Goal: Task Accomplishment & Management: Complete application form

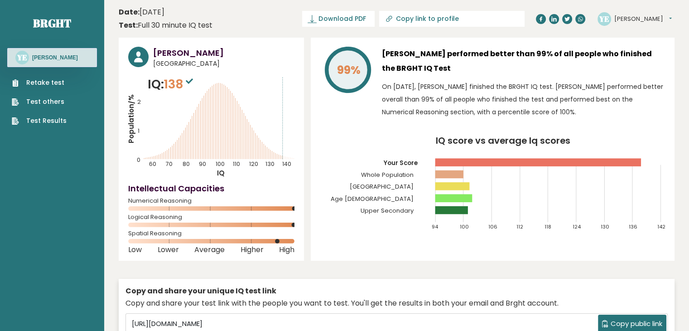
click at [58, 82] on link "Retake test" at bounding box center [39, 83] width 55 height 10
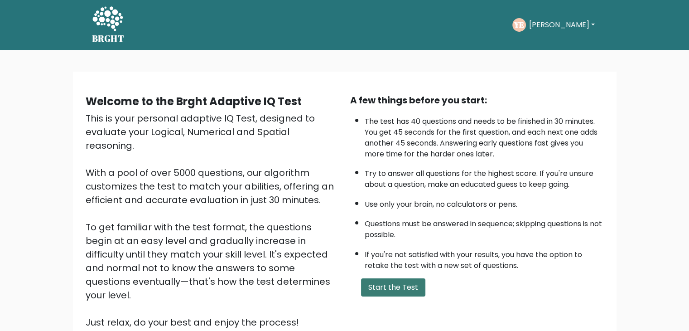
click at [411, 283] on button "Start the Test" at bounding box center [393, 287] width 64 height 18
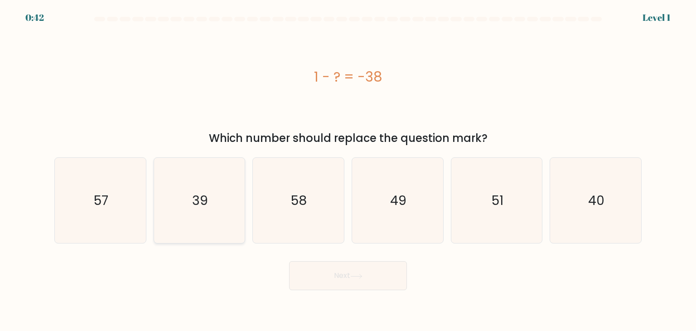
click at [208, 196] on icon "39" at bounding box center [199, 200] width 85 height 85
click at [348, 170] on input "b. 39" at bounding box center [348, 167] width 0 height 5
radio input "true"
click at [338, 299] on body "0:41 Level 1 a." at bounding box center [348, 165] width 696 height 331
click at [326, 272] on button "Next" at bounding box center [348, 275] width 118 height 29
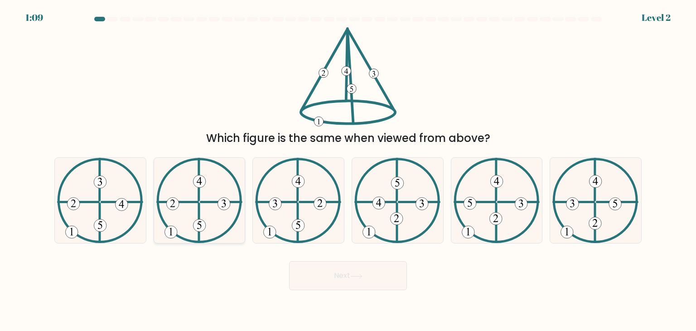
click at [199, 191] on icon at bounding box center [199, 200] width 86 height 85
click at [348, 170] on input "b." at bounding box center [348, 167] width 0 height 5
radio input "true"
click at [337, 267] on button "Next" at bounding box center [348, 275] width 118 height 29
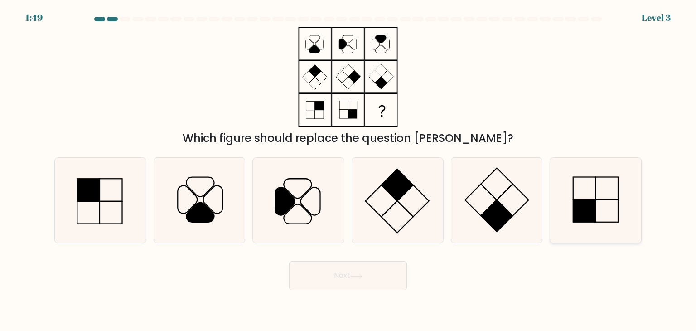
click at [590, 188] on icon at bounding box center [595, 200] width 85 height 85
click at [348, 170] on input "f." at bounding box center [348, 167] width 0 height 5
radio input "true"
click at [343, 281] on button "Next" at bounding box center [348, 275] width 118 height 29
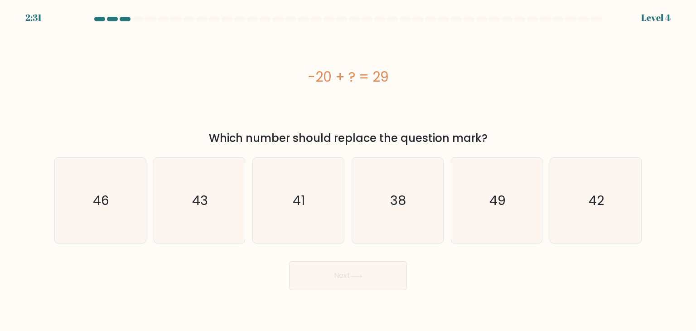
click at [341, 73] on div "-20 + ? = 29" at bounding box center [347, 77] width 587 height 20
click at [341, 74] on div "-20 + ? = 29" at bounding box center [347, 77] width 587 height 20
click at [367, 77] on div "-20 + ? = 29" at bounding box center [347, 77] width 587 height 20
click at [523, 186] on icon "49" at bounding box center [496, 200] width 85 height 85
click at [348, 170] on input "e. 49" at bounding box center [348, 167] width 0 height 5
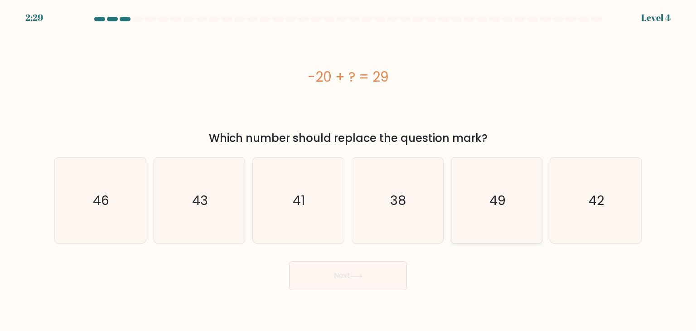
radio input "true"
click at [307, 278] on button "Next" at bounding box center [348, 275] width 118 height 29
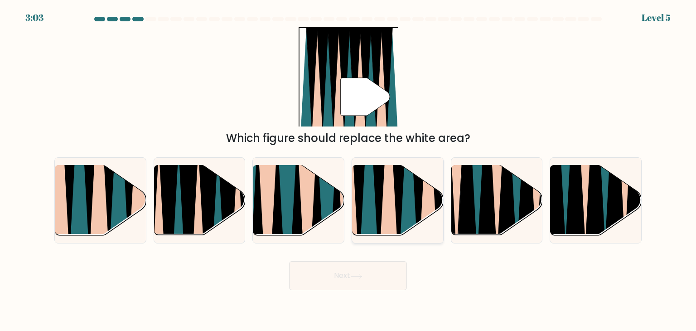
click at [417, 185] on icon at bounding box center [418, 164] width 20 height 182
click at [348, 170] on input "d." at bounding box center [348, 167] width 0 height 5
radio input "true"
click at [375, 274] on button "Next" at bounding box center [348, 275] width 118 height 29
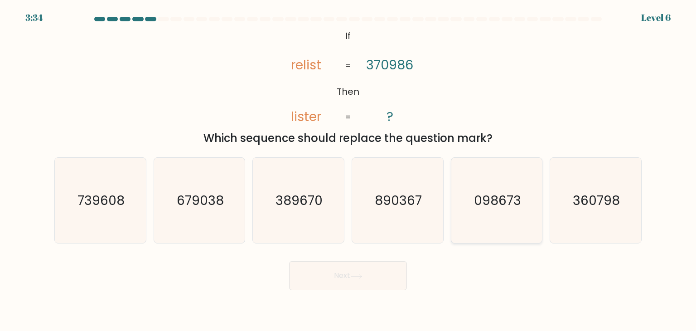
click at [478, 191] on text "098673" at bounding box center [497, 200] width 47 height 18
click at [348, 170] on input "e. 098673" at bounding box center [348, 167] width 0 height 5
radio input "true"
click at [333, 284] on button "Next" at bounding box center [348, 275] width 118 height 29
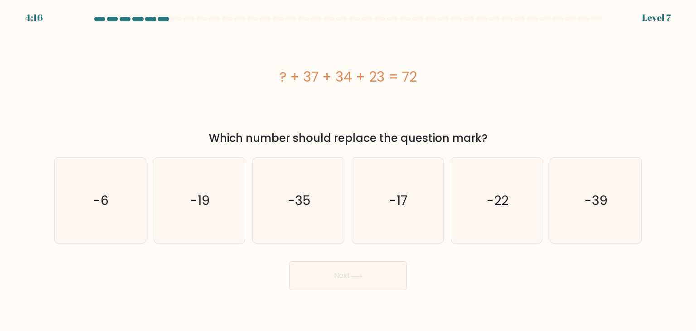
click at [374, 74] on div "? + 37 + 34 + 23 = 72" at bounding box center [347, 77] width 587 height 20
click at [346, 77] on div "? + 37 + 34 + 23 = 72" at bounding box center [347, 77] width 587 height 20
click at [306, 75] on div "? + 37 + 34 + 23 = 72" at bounding box center [347, 77] width 587 height 20
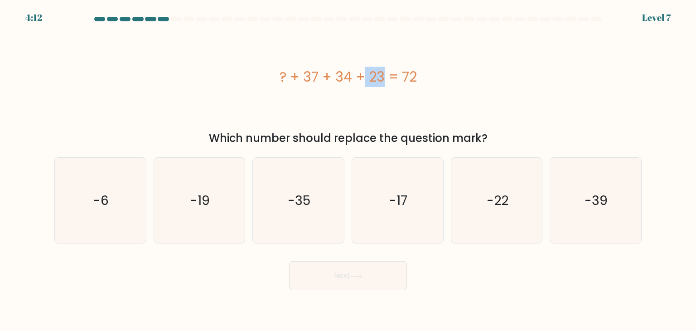
click at [306, 75] on div "? + 37 + 34 + 23 = 72" at bounding box center [347, 77] width 587 height 20
drag, startPoint x: 480, startPoint y: 189, endPoint x: 388, endPoint y: 258, distance: 115.5
click at [480, 189] on icon "-22" at bounding box center [496, 200] width 85 height 85
click at [348, 170] on input "e. -22" at bounding box center [348, 167] width 0 height 5
radio input "true"
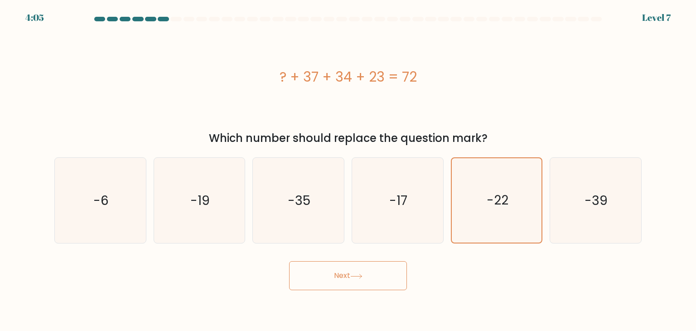
click at [380, 261] on button "Next" at bounding box center [348, 275] width 118 height 29
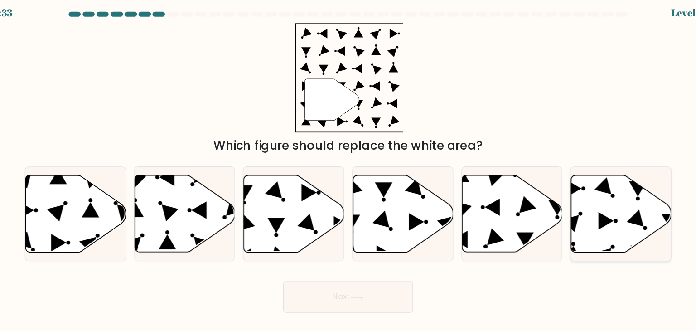
click at [594, 201] on icon at bounding box center [595, 200] width 91 height 70
click at [348, 170] on input "f." at bounding box center [348, 167] width 0 height 5
radio input "true"
click at [369, 273] on button "Next" at bounding box center [348, 275] width 118 height 29
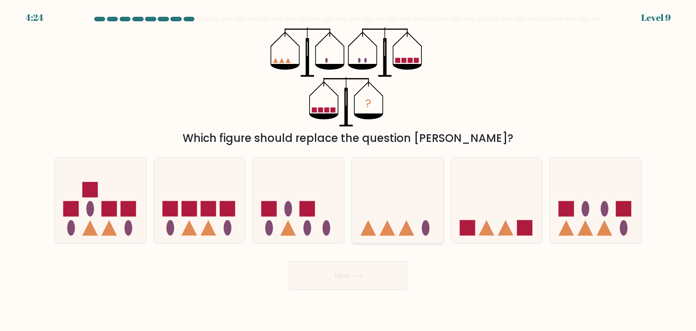
click at [397, 214] on icon at bounding box center [397, 200] width 91 height 75
click at [348, 170] on input "d." at bounding box center [348, 167] width 0 height 5
radio input "true"
click at [373, 283] on button "Next" at bounding box center [348, 275] width 118 height 29
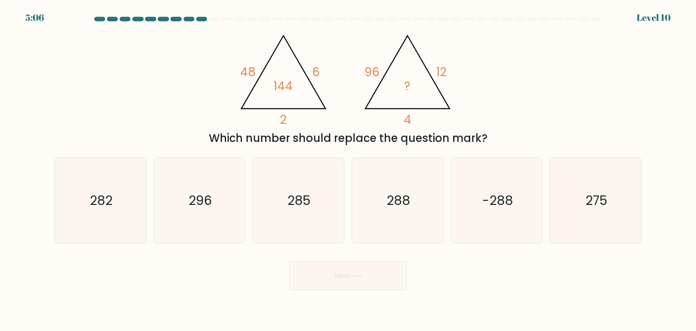
click at [278, 81] on tspan "144" at bounding box center [283, 85] width 19 height 17
click at [339, 76] on icon "@import url('https://fonts.googleapis.com/css?family=Abril+Fatface:400,100,100i…" at bounding box center [348, 76] width 228 height 99
click at [288, 86] on tspan "144" at bounding box center [283, 85] width 19 height 17
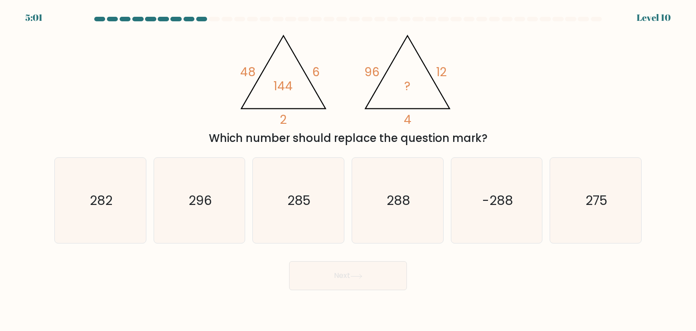
click at [347, 84] on icon "@import url('https://fonts.googleapis.com/css?family=Abril+Fatface:400,100,100i…" at bounding box center [348, 76] width 228 height 99
click at [286, 87] on tspan "144" at bounding box center [283, 85] width 19 height 17
click at [314, 76] on tspan "6" at bounding box center [316, 71] width 8 height 17
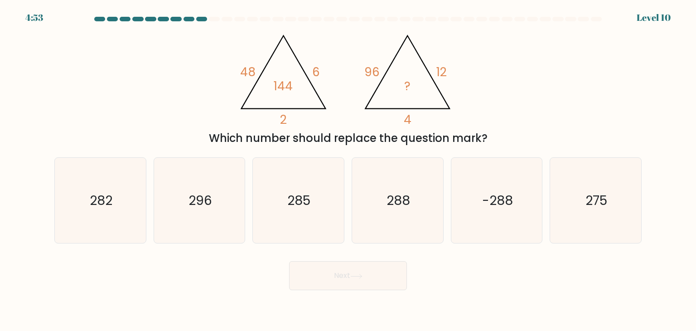
click at [287, 91] on tspan "144" at bounding box center [283, 85] width 19 height 17
click at [241, 67] on tspan "48" at bounding box center [247, 71] width 15 height 17
click at [285, 86] on tspan "144" at bounding box center [283, 85] width 19 height 17
click at [325, 72] on icon "@import url('https://fonts.googleapis.com/css?family=Abril+Fatface:400,100,100i…" at bounding box center [348, 76] width 228 height 99
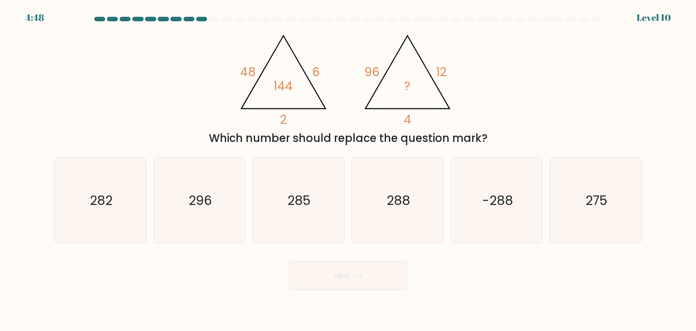
click at [322, 73] on icon "@import url('https://fonts.googleapis.com/css?family=Abril+Fatface:400,100,100i…" at bounding box center [348, 76] width 228 height 99
click at [408, 85] on tspan "?" at bounding box center [407, 85] width 6 height 17
click at [375, 73] on tspan "96" at bounding box center [371, 71] width 15 height 17
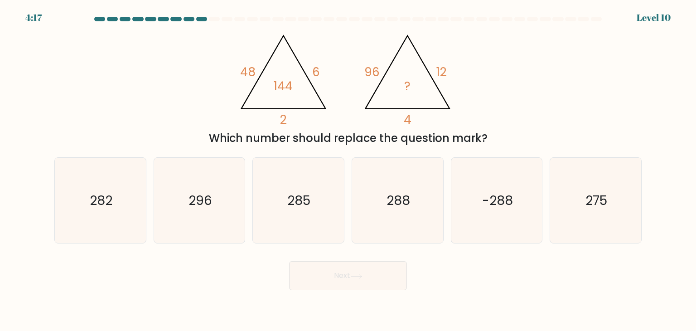
click at [410, 86] on tspan "?" at bounding box center [407, 85] width 6 height 17
click at [405, 90] on tspan "?" at bounding box center [407, 85] width 6 height 17
click at [441, 71] on tspan "12" at bounding box center [441, 71] width 10 height 17
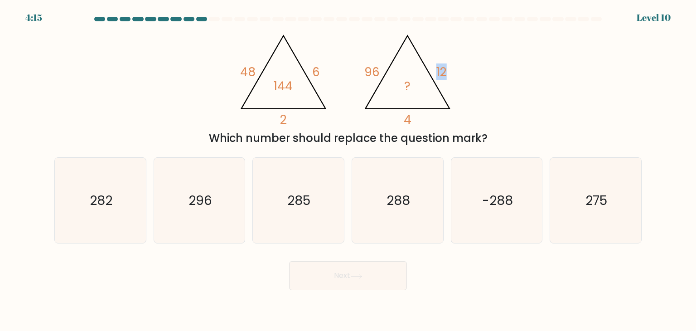
click at [441, 71] on tspan "12" at bounding box center [441, 71] width 10 height 17
click at [464, 82] on div "@import url('https://fonts.googleapis.com/css?family=Abril+Fatface:400,100,100i…" at bounding box center [348, 86] width 598 height 119
click at [370, 206] on icon "288" at bounding box center [397, 200] width 85 height 85
click at [348, 170] on input "d. 288" at bounding box center [348, 167] width 0 height 5
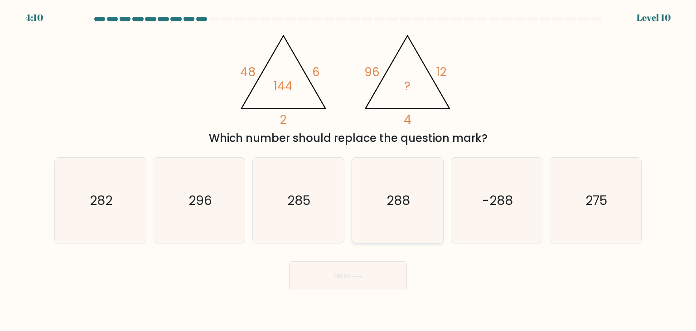
radio input "true"
click at [366, 265] on button "Next" at bounding box center [348, 275] width 118 height 29
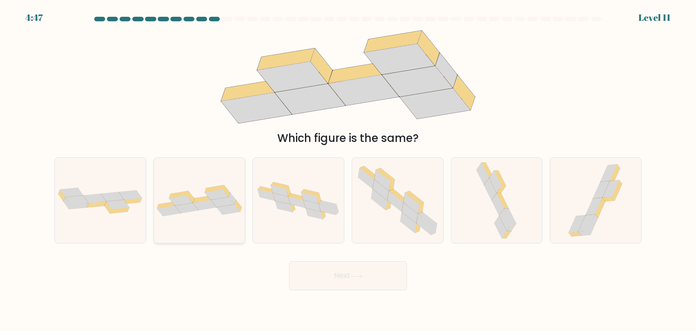
click at [228, 184] on div at bounding box center [200, 200] width 92 height 86
click at [348, 170] on input "b." at bounding box center [348, 167] width 0 height 5
radio input "true"
click at [381, 260] on div "Next" at bounding box center [348, 272] width 598 height 36
click at [372, 270] on button "Next" at bounding box center [348, 275] width 118 height 29
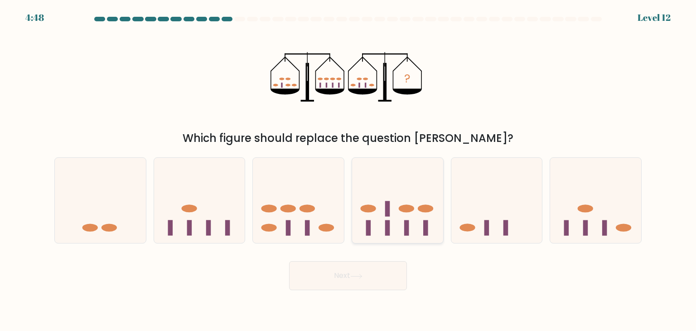
click at [408, 195] on icon at bounding box center [397, 200] width 91 height 75
click at [348, 170] on input "d." at bounding box center [348, 167] width 0 height 5
radio input "true"
click at [357, 262] on button "Next" at bounding box center [348, 275] width 118 height 29
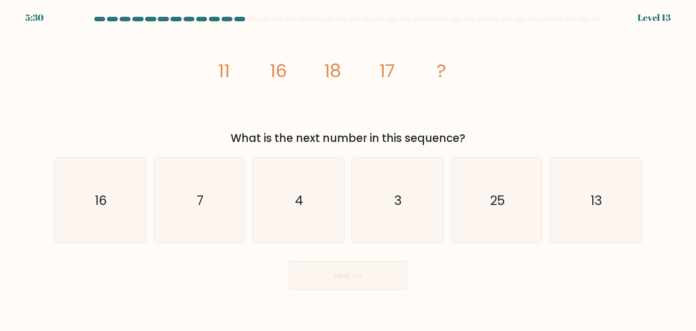
click at [219, 67] on tspan "11" at bounding box center [224, 70] width 12 height 25
click at [279, 70] on tspan "16" at bounding box center [278, 70] width 17 height 25
click at [324, 69] on tspan "18" at bounding box center [332, 70] width 17 height 25
drag, startPoint x: 324, startPoint y: 69, endPoint x: 319, endPoint y: 69, distance: 5.5
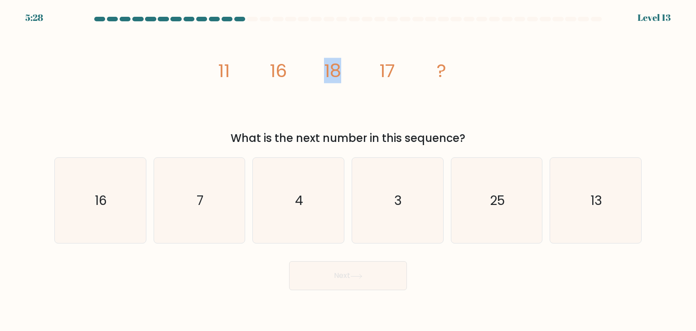
click at [323, 69] on icon "image/svg+xml 11 16 18 17 ?" at bounding box center [348, 76] width 272 height 99
click at [223, 70] on tspan "11" at bounding box center [224, 70] width 12 height 25
click at [224, 71] on tspan "11" at bounding box center [224, 70] width 12 height 25
click at [279, 70] on tspan "16" at bounding box center [278, 70] width 17 height 25
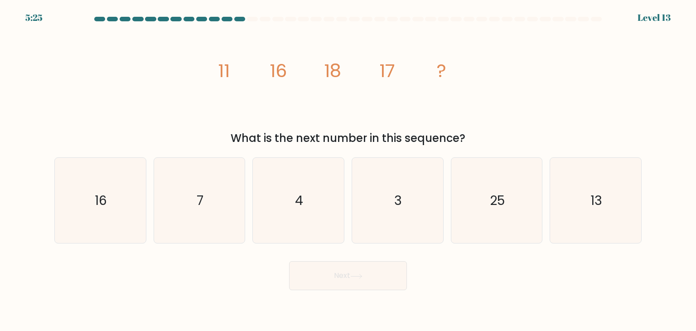
click at [386, 69] on tspan "17" at bounding box center [387, 70] width 16 height 25
click at [579, 181] on icon "13" at bounding box center [595, 200] width 85 height 85
click at [348, 170] on input "f. 13" at bounding box center [348, 167] width 0 height 5
radio input "true"
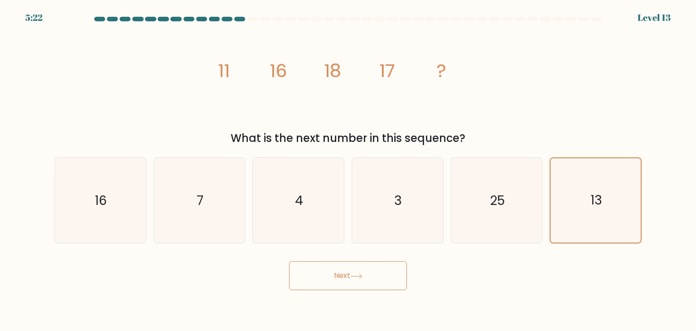
click at [225, 66] on tspan "11" at bounding box center [224, 70] width 12 height 25
click at [227, 66] on tspan "11" at bounding box center [224, 70] width 12 height 25
click at [274, 74] on tspan "16" at bounding box center [278, 70] width 17 height 25
click at [273, 75] on tspan "16" at bounding box center [278, 70] width 17 height 25
click at [317, 84] on icon "image/svg+xml 11 16 18 17 ?" at bounding box center [348, 76] width 272 height 99
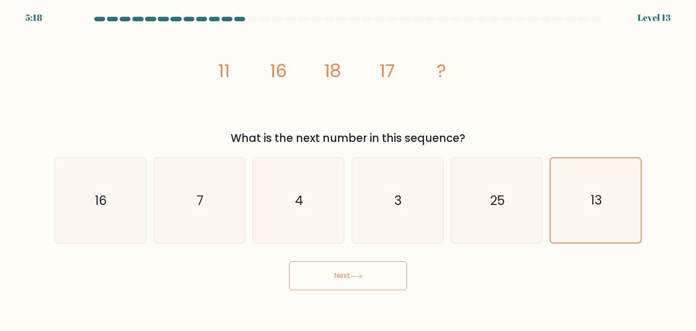
click at [283, 73] on tspan "16" at bounding box center [278, 70] width 17 height 25
click at [283, 71] on tspan "16" at bounding box center [278, 70] width 17 height 25
click at [328, 68] on tspan "18" at bounding box center [332, 70] width 17 height 25
click at [328, 69] on tspan "18" at bounding box center [332, 70] width 17 height 25
click at [327, 69] on tspan "18" at bounding box center [332, 70] width 17 height 25
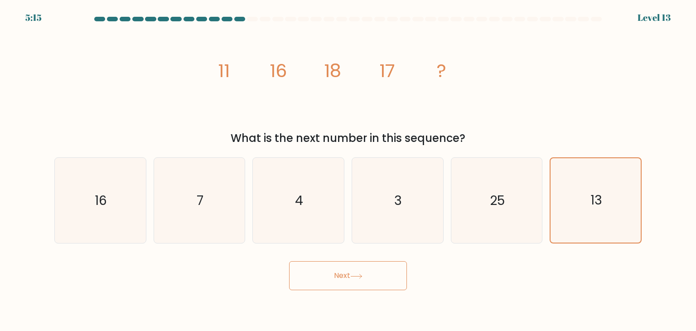
click at [378, 68] on icon "image/svg+xml 11 16 18 17 ?" at bounding box center [348, 76] width 272 height 99
click at [378, 67] on icon "image/svg+xml 11 16 18 17 ?" at bounding box center [348, 76] width 272 height 99
click at [408, 63] on icon "image/svg+xml 11 16 18 17 ?" at bounding box center [348, 76] width 272 height 99
click at [483, 61] on icon "image/svg+xml 11 16 18 17 ?" at bounding box center [348, 76] width 272 height 99
click at [362, 273] on button "Next" at bounding box center [348, 275] width 118 height 29
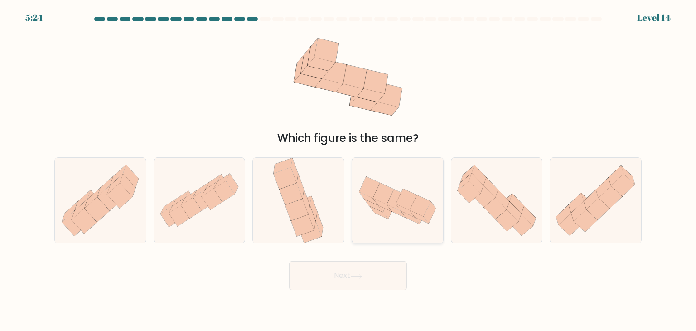
click at [411, 172] on icon at bounding box center [397, 200] width 91 height 59
click at [348, 170] on input "d." at bounding box center [348, 167] width 0 height 5
radio input "true"
click at [367, 271] on button "Next" at bounding box center [348, 275] width 118 height 29
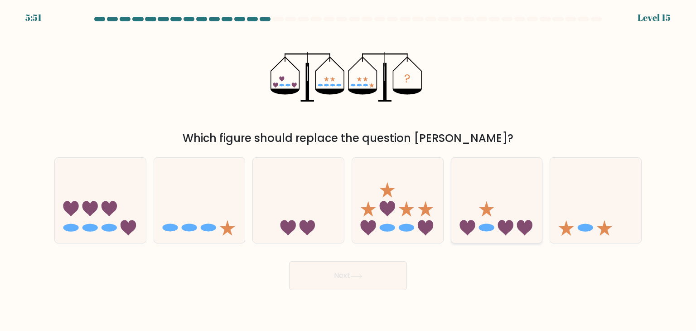
click at [499, 208] on icon at bounding box center [496, 200] width 91 height 75
click at [348, 170] on input "e." at bounding box center [348, 167] width 0 height 5
radio input "true"
click at [376, 270] on button "Next" at bounding box center [348, 275] width 118 height 29
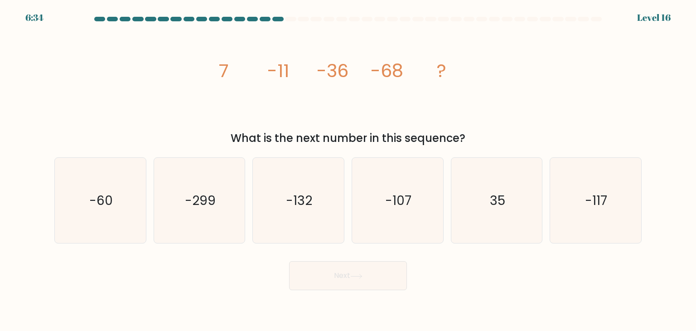
click at [221, 64] on tspan "7" at bounding box center [224, 70] width 10 height 25
click at [276, 66] on tspan "-11" at bounding box center [278, 70] width 22 height 25
click at [224, 66] on tspan "7" at bounding box center [224, 70] width 10 height 25
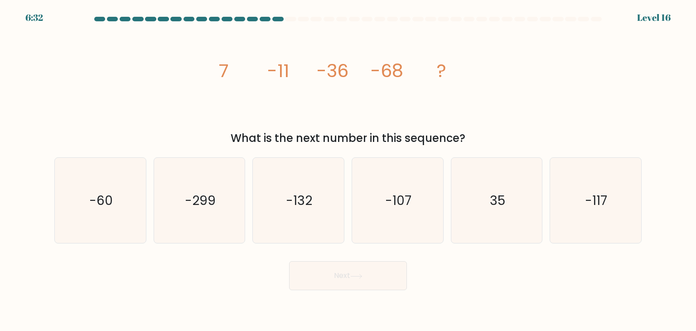
click at [224, 66] on tspan "7" at bounding box center [224, 70] width 10 height 25
click at [227, 69] on tspan "7" at bounding box center [224, 70] width 10 height 25
click at [283, 76] on tspan "-11" at bounding box center [278, 70] width 22 height 25
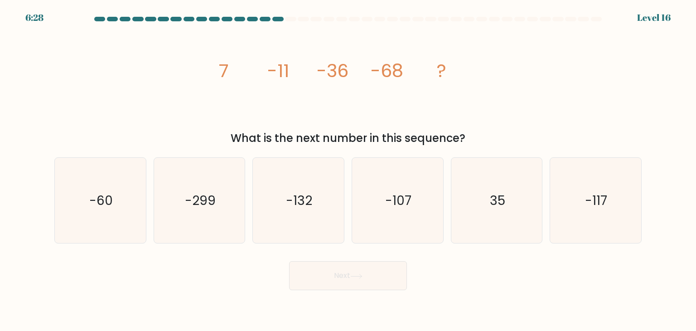
click at [327, 79] on tspan "-36" at bounding box center [333, 70] width 32 height 25
click at [278, 69] on tspan "-11" at bounding box center [278, 70] width 22 height 25
click at [299, 80] on icon "image/svg+xml 7 -11 -36 -68 ?" at bounding box center [348, 76] width 272 height 99
click at [282, 73] on tspan "-11" at bounding box center [278, 70] width 22 height 25
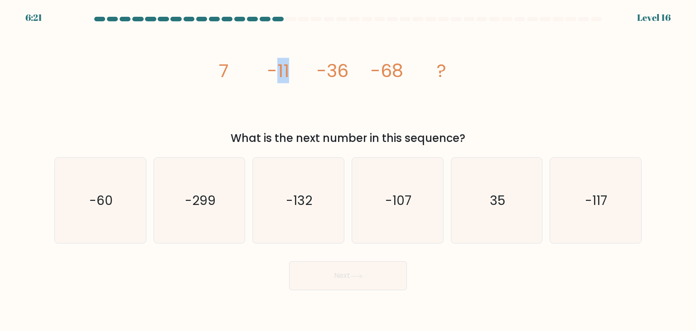
click at [282, 73] on tspan "-11" at bounding box center [278, 70] width 22 height 25
click at [314, 82] on icon "image/svg+xml 7 -11 -36 -68 ?" at bounding box center [348, 76] width 272 height 99
click at [287, 75] on tspan "-11" at bounding box center [278, 70] width 22 height 25
click at [288, 76] on tspan "-11" at bounding box center [278, 70] width 22 height 25
click at [285, 73] on tspan "-11" at bounding box center [278, 70] width 22 height 25
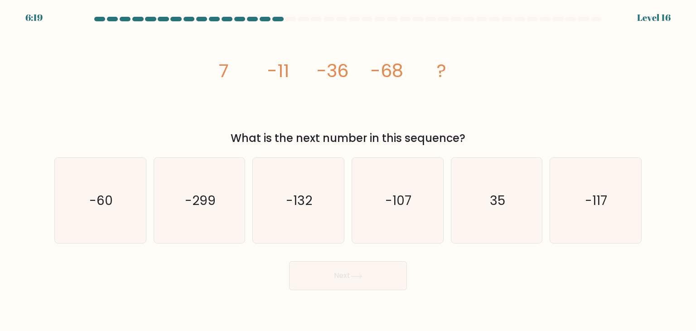
click at [286, 73] on tspan "-11" at bounding box center [278, 70] width 22 height 25
click at [327, 73] on tspan "-36" at bounding box center [333, 70] width 32 height 25
click at [344, 78] on tspan "-36" at bounding box center [333, 70] width 32 height 25
click at [343, 93] on icon "image/svg+xml 7 -11 -36 -68 ?" at bounding box center [348, 76] width 272 height 99
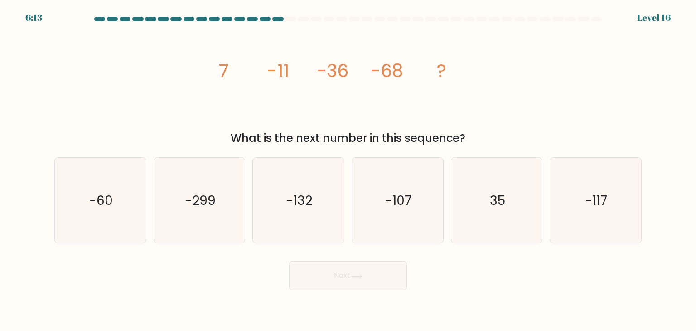
click at [326, 70] on tspan "-36" at bounding box center [333, 70] width 32 height 25
click at [348, 93] on icon "image/svg+xml 7 -11 -36 -68 ?" at bounding box center [348, 76] width 272 height 99
drag, startPoint x: 328, startPoint y: 76, endPoint x: 346, endPoint y: 77, distance: 17.7
click at [346, 77] on tspan "-36" at bounding box center [333, 70] width 32 height 25
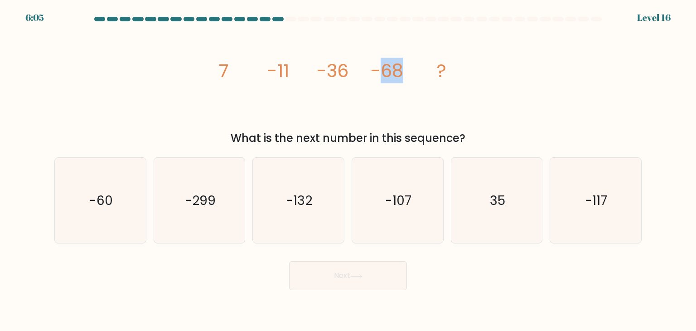
drag, startPoint x: 383, startPoint y: 75, endPoint x: 402, endPoint y: 74, distance: 18.6
click at [402, 74] on tspan "-68" at bounding box center [387, 70] width 33 height 25
click at [403, 102] on icon "image/svg+xml 7 -11 -36 -68 ?" at bounding box center [348, 76] width 272 height 99
click at [401, 176] on icon "-107" at bounding box center [397, 200] width 85 height 85
click at [348, 170] on input "d. -107" at bounding box center [348, 167] width 0 height 5
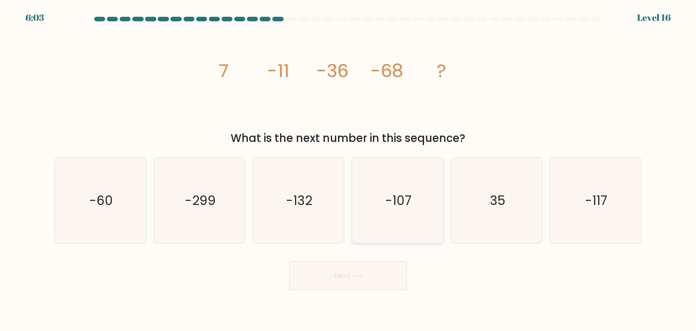
radio input "true"
click at [357, 276] on icon at bounding box center [356, 276] width 11 height 4
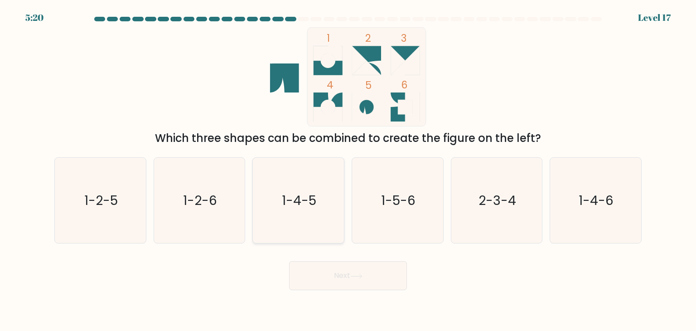
click at [297, 186] on icon "1-4-5" at bounding box center [298, 200] width 85 height 85
click at [348, 170] on input "c. 1-4-5" at bounding box center [348, 167] width 0 height 5
radio input "true"
click at [336, 280] on button "Next" at bounding box center [348, 275] width 118 height 29
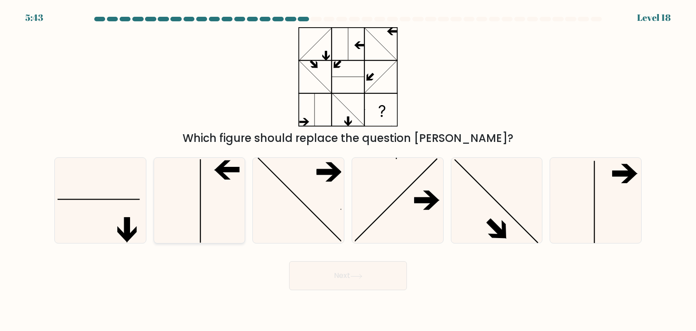
click at [154, 200] on div at bounding box center [200, 200] width 92 height 86
click at [348, 170] on input "b." at bounding box center [348, 167] width 0 height 5
radio input "true"
click at [111, 193] on icon at bounding box center [100, 200] width 85 height 85
click at [348, 170] on input "a." at bounding box center [348, 167] width 0 height 5
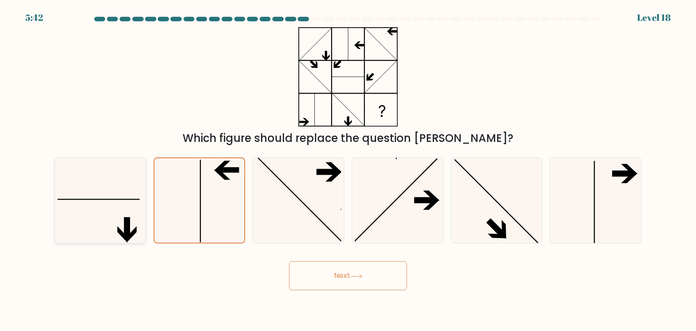
radio input "true"
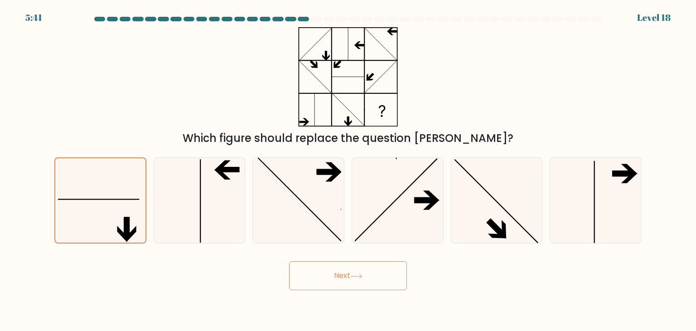
click at [351, 276] on button "Next" at bounding box center [348, 275] width 118 height 29
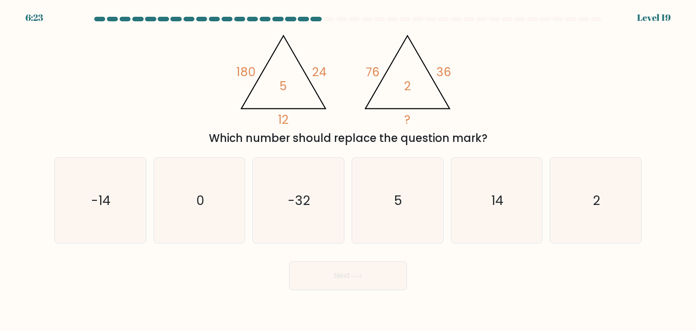
click at [255, 72] on tspan "180" at bounding box center [245, 71] width 19 height 17
click at [246, 72] on tspan "180" at bounding box center [245, 71] width 19 height 17
click at [247, 72] on tspan "180" at bounding box center [245, 71] width 19 height 17
click at [247, 73] on tspan "180" at bounding box center [245, 71] width 19 height 17
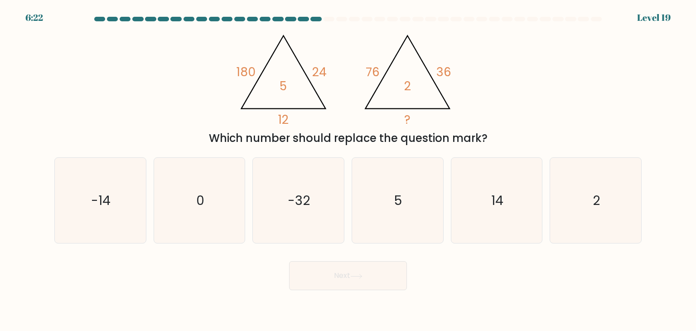
click at [284, 86] on tspan "5" at bounding box center [283, 85] width 7 height 17
click at [238, 70] on tspan "180" at bounding box center [245, 71] width 19 height 17
click at [238, 72] on tspan "180" at bounding box center [245, 71] width 19 height 17
click at [252, 76] on tspan "180" at bounding box center [245, 71] width 19 height 17
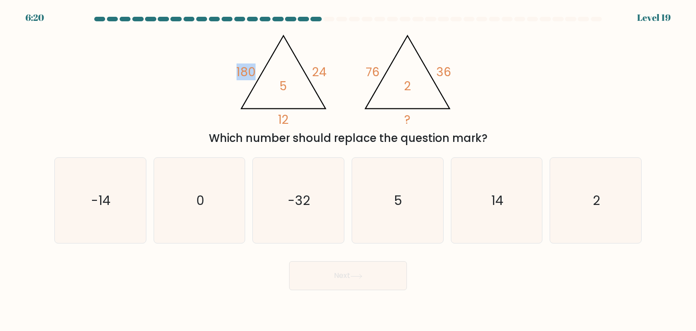
click at [251, 77] on tspan "180" at bounding box center [245, 71] width 19 height 17
click at [269, 82] on icon "@import url('https://fonts.googleapis.com/css?family=Abril+Fatface:400,100,100i…" at bounding box center [348, 76] width 228 height 99
click at [288, 82] on icon "@import url('https://fonts.googleapis.com/css?family=Abril+Fatface:400,100,100i…" at bounding box center [348, 76] width 228 height 99
click at [240, 71] on tspan "180" at bounding box center [245, 71] width 19 height 17
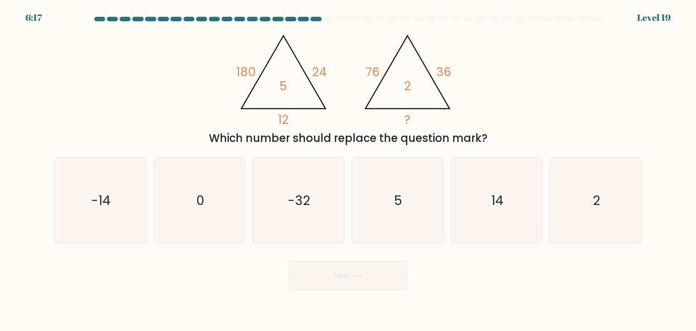
click at [242, 72] on tspan "180" at bounding box center [245, 71] width 19 height 17
click at [249, 87] on icon "@import url('https://fonts.googleapis.com/css?family=Abril+Fatface:400,100,100i…" at bounding box center [348, 76] width 228 height 99
click at [250, 89] on icon "@import url('https://fonts.googleapis.com/css?family=Abril+Fatface:400,100,100i…" at bounding box center [348, 76] width 228 height 99
click at [251, 72] on tspan "180" at bounding box center [245, 71] width 19 height 17
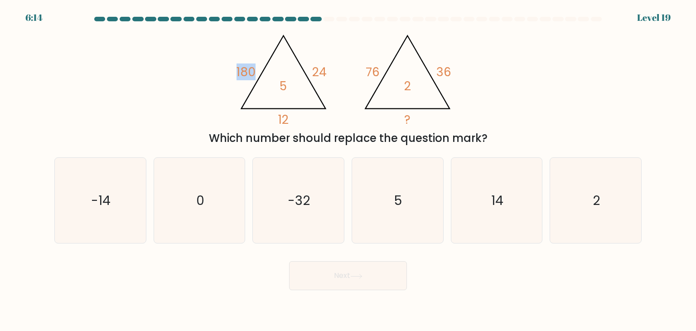
click at [251, 72] on tspan "180" at bounding box center [245, 71] width 19 height 17
click at [268, 93] on icon "@import url('https://fonts.googleapis.com/css?family=Abril+Fatface:400,100,100i…" at bounding box center [348, 76] width 228 height 99
click at [281, 87] on tspan "5" at bounding box center [283, 85] width 7 height 17
click at [245, 72] on tspan "180" at bounding box center [245, 71] width 19 height 17
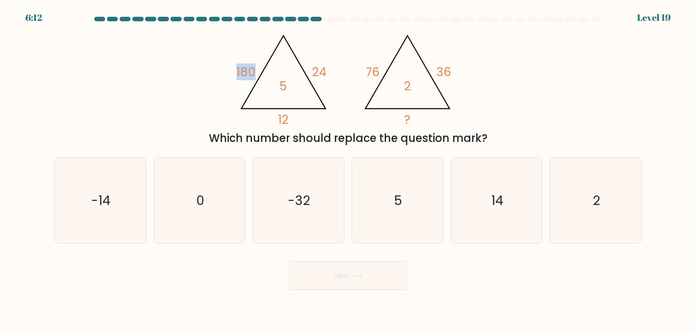
click at [245, 72] on tspan "180" at bounding box center [245, 71] width 19 height 17
click at [304, 86] on icon "@import url('https://fonts.googleapis.com/css?family=Abril+Fatface:400,100,100i…" at bounding box center [348, 76] width 228 height 99
click at [322, 83] on icon "@import url('https://fonts.googleapis.com/css?family=Abril+Fatface:400,100,100i…" at bounding box center [348, 76] width 228 height 99
click at [371, 75] on tspan "76" at bounding box center [373, 71] width 14 height 17
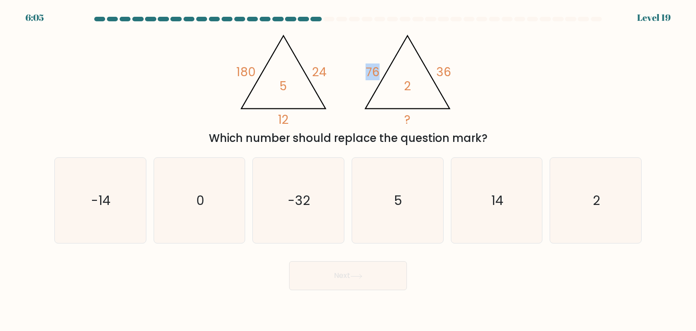
click at [371, 75] on tspan "76" at bounding box center [373, 71] width 14 height 17
click at [406, 85] on tspan "2" at bounding box center [407, 85] width 7 height 17
click at [423, 86] on icon "@import url('https://fonts.googleapis.com/css?family=Abril+Fatface:400,100,100i…" at bounding box center [348, 76] width 228 height 99
drag, startPoint x: 591, startPoint y: 219, endPoint x: 321, endPoint y: 295, distance: 280.9
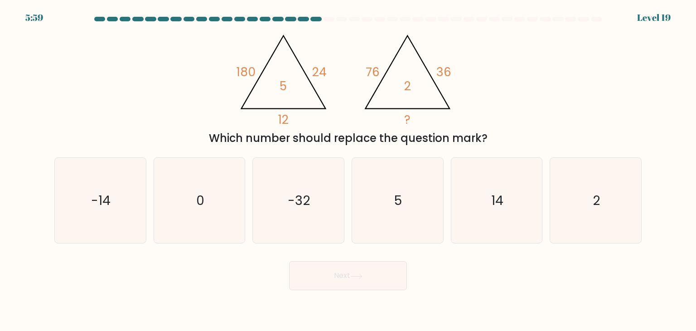
click at [591, 219] on icon "2" at bounding box center [595, 200] width 85 height 85
click at [348, 170] on input "f. 2" at bounding box center [348, 167] width 0 height 5
radio input "true"
click at [319, 283] on button "Next" at bounding box center [348, 275] width 118 height 29
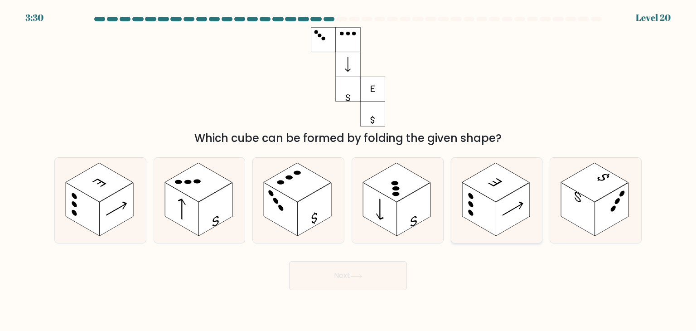
click at [503, 178] on rect at bounding box center [496, 182] width 68 height 39
click at [348, 170] on input "e." at bounding box center [348, 167] width 0 height 5
radio input "true"
click at [365, 278] on button "Next" at bounding box center [348, 275] width 118 height 29
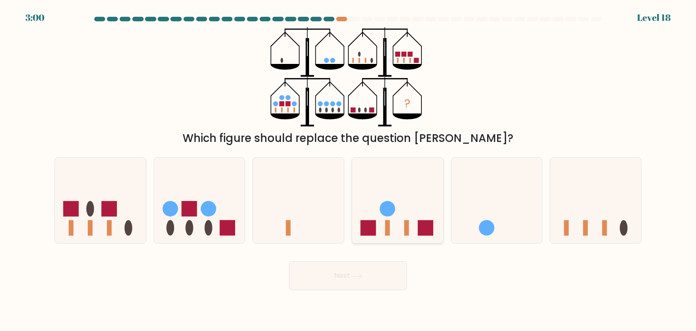
click at [391, 219] on icon at bounding box center [397, 200] width 91 height 75
click at [348, 170] on input "d." at bounding box center [348, 167] width 0 height 5
radio input "true"
click at [374, 275] on button "Next" at bounding box center [348, 275] width 118 height 29
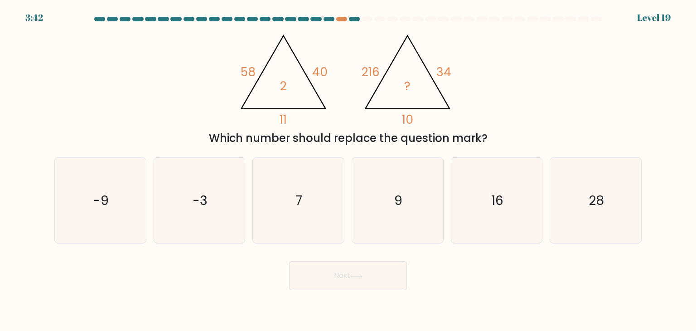
click at [257, 72] on icon "@import url('https://fonts.googleapis.com/css?family=Abril+Fatface:400,100,100i…" at bounding box center [348, 76] width 228 height 99
click at [256, 72] on icon "@import url('https://fonts.googleapis.com/css?family=Abril+Fatface:400,100,100i…" at bounding box center [348, 76] width 228 height 99
click at [250, 73] on tspan "58" at bounding box center [248, 71] width 15 height 17
click at [280, 85] on tspan "2" at bounding box center [283, 85] width 7 height 17
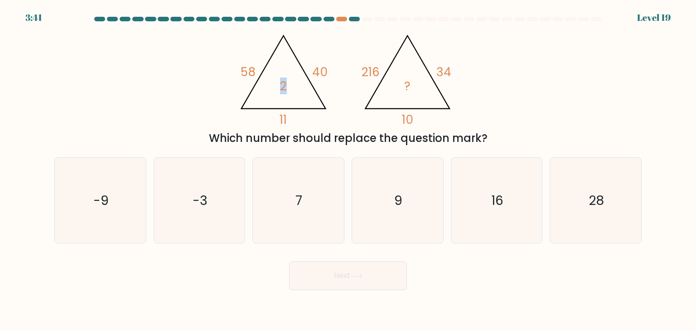
click at [280, 85] on tspan "2" at bounding box center [283, 85] width 7 height 17
click at [339, 73] on icon "@import url('https://fonts.googleapis.com/css?family=Abril+Fatface:400,100,100i…" at bounding box center [348, 76] width 228 height 99
click at [248, 71] on tspan "58" at bounding box center [248, 71] width 15 height 17
click at [268, 78] on icon "@import url('https://fonts.googleapis.com/css?family=Abril+Fatface:400,100,100i…" at bounding box center [348, 76] width 228 height 99
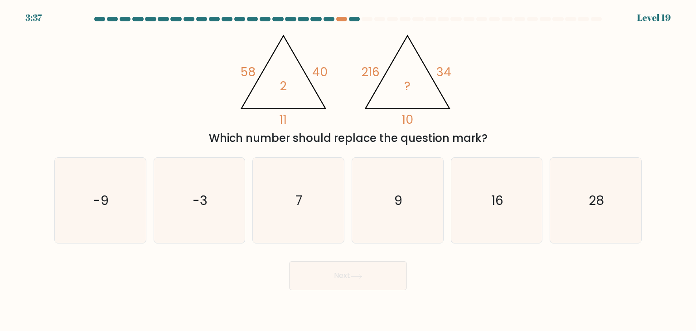
click at [290, 77] on icon "@import url('https://fonts.googleapis.com/css?family=Abril+Fatface:400,100,100i…" at bounding box center [348, 76] width 228 height 99
click at [283, 83] on tspan "2" at bounding box center [283, 85] width 7 height 17
click at [289, 113] on icon "@import url('https://fonts.googleapis.com/css?family=Abril+Fatface:400,100,100i…" at bounding box center [348, 76] width 228 height 99
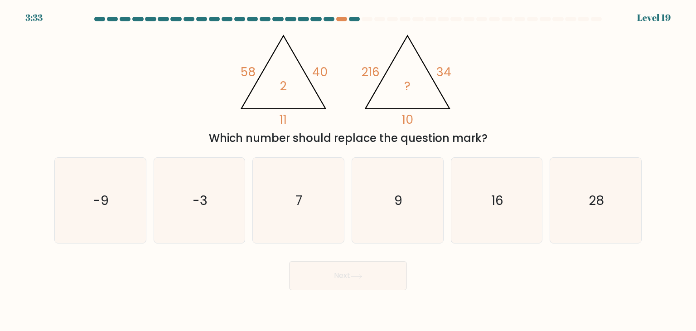
click at [373, 72] on tspan "216" at bounding box center [371, 71] width 18 height 17
click at [404, 82] on icon "@import url('https://fonts.googleapis.com/css?family=Abril+Fatface:400,100,100i…" at bounding box center [348, 76] width 228 height 99
click at [408, 127] on div "@import url('https://fonts.googleapis.com/css?family=Abril+Fatface:400,100,100i…" at bounding box center [348, 86] width 598 height 119
click at [410, 84] on icon "@import url('https://fonts.googleapis.com/css?family=Abril+Fatface:400,100,100i…" at bounding box center [348, 76] width 228 height 99
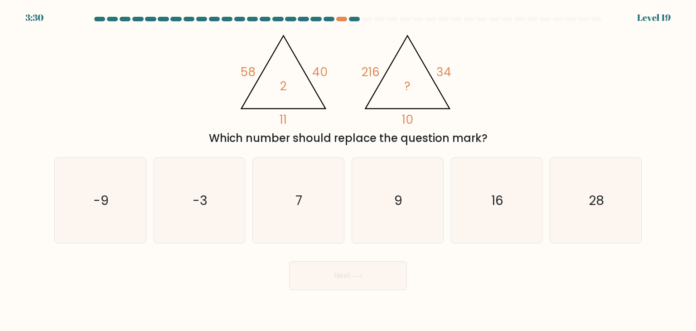
click at [410, 125] on tspan "10" at bounding box center [407, 119] width 11 height 17
click at [365, 73] on tspan "216" at bounding box center [371, 71] width 18 height 17
click at [406, 84] on tspan "?" at bounding box center [407, 85] width 6 height 17
click at [386, 77] on icon "@import url('https://fonts.googleapis.com/css?family=Abril+Fatface:400,100,100i…" at bounding box center [348, 76] width 228 height 99
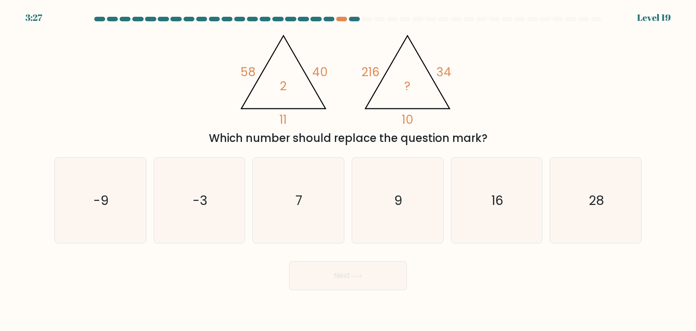
click at [386, 77] on icon "@import url('https://fonts.googleapis.com/css?family=Abril+Fatface:400,100,100i…" at bounding box center [348, 76] width 228 height 99
click at [411, 82] on icon "@import url('https://fonts.googleapis.com/css?family=Abril+Fatface:400,100,100i…" at bounding box center [348, 76] width 228 height 99
drag, startPoint x: 250, startPoint y: 70, endPoint x: 258, endPoint y: 71, distance: 8.2
click at [257, 71] on icon "@import url('https://fonts.googleapis.com/css?family=Abril+Fatface:400,100,100i…" at bounding box center [348, 76] width 228 height 99
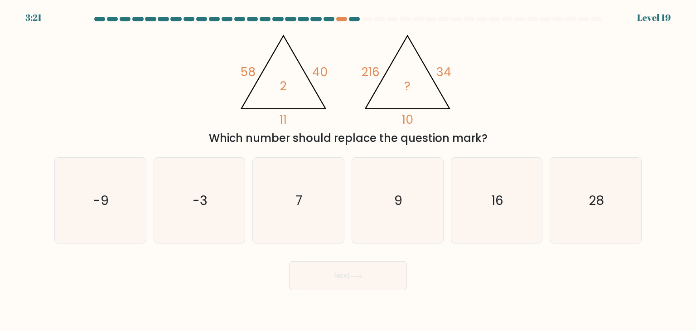
click at [292, 83] on icon "@import url('https://fonts.googleapis.com/css?family=Abril+Fatface:400,100,100i…" at bounding box center [348, 76] width 228 height 99
click at [285, 86] on tspan "2" at bounding box center [283, 85] width 7 height 17
click at [283, 88] on tspan "2" at bounding box center [283, 85] width 7 height 17
click at [286, 121] on tspan "11" at bounding box center [283, 119] width 7 height 17
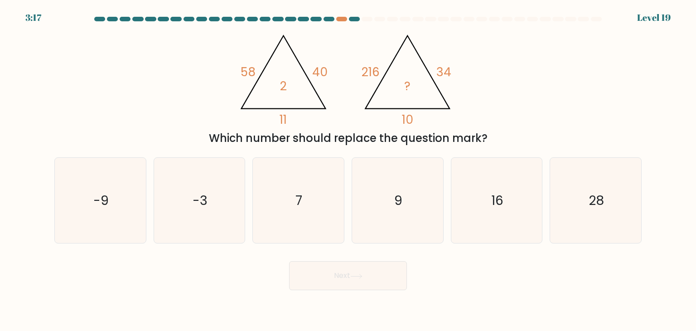
click at [285, 120] on tspan "11" at bounding box center [283, 119] width 7 height 17
drag, startPoint x: 405, startPoint y: 119, endPoint x: 460, endPoint y: 74, distance: 71.5
click at [460, 74] on icon "@import url('https://fonts.googleapis.com/css?family=Abril+Fatface:400,100,100i…" at bounding box center [348, 76] width 228 height 99
click at [413, 86] on icon "@import url('https://fonts.googleapis.com/css?family=Abril+Fatface:400,100,100i…" at bounding box center [348, 76] width 228 height 99
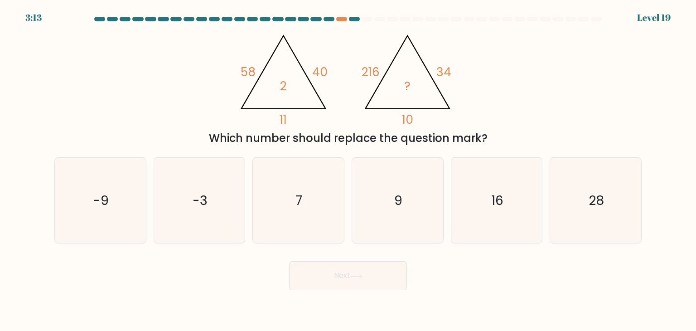
click at [413, 86] on icon "@import url('https://fonts.googleapis.com/css?family=Abril+Fatface:400,100,100i…" at bounding box center [348, 76] width 228 height 99
click at [410, 86] on tspan "?" at bounding box center [407, 85] width 6 height 17
click at [380, 210] on icon "9" at bounding box center [397, 200] width 85 height 85
click at [348, 170] on input "d. 9" at bounding box center [348, 167] width 0 height 5
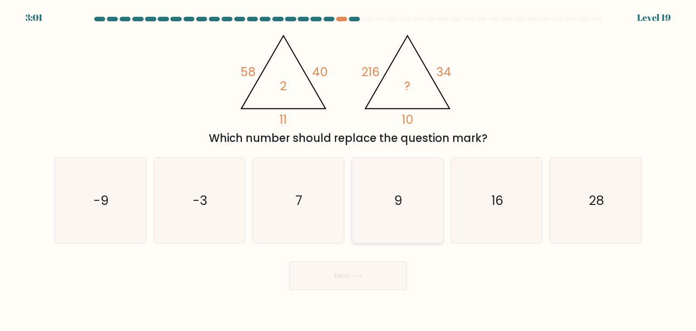
radio input "true"
click at [345, 265] on button "Next" at bounding box center [348, 275] width 118 height 29
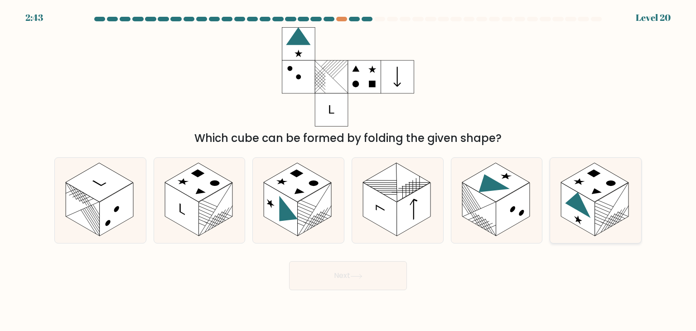
click at [618, 202] on rect at bounding box center [612, 209] width 34 height 53
click at [348, 170] on input "f." at bounding box center [348, 167] width 0 height 5
radio input "true"
click at [338, 266] on button "Next" at bounding box center [348, 275] width 118 height 29
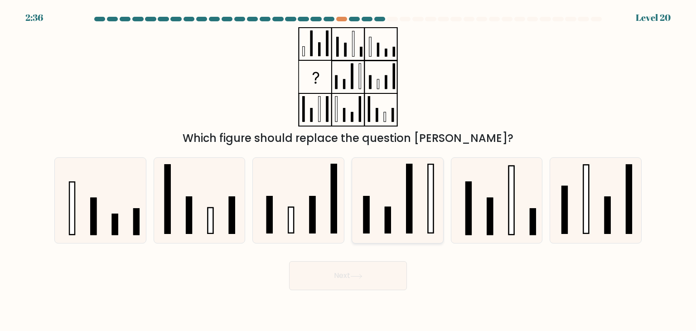
click at [426, 180] on icon at bounding box center [397, 200] width 85 height 85
click at [348, 170] on input "d." at bounding box center [348, 167] width 0 height 5
radio input "true"
click at [360, 277] on icon at bounding box center [356, 276] width 12 height 5
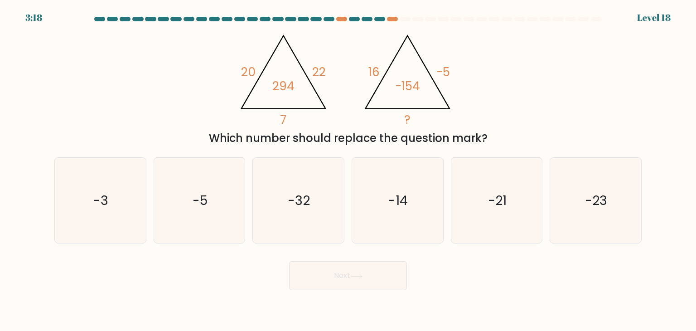
click at [281, 89] on tspan "294" at bounding box center [283, 85] width 22 height 17
click at [281, 88] on tspan "294" at bounding box center [283, 85] width 22 height 17
click at [306, 88] on icon "@import url('https://fonts.googleapis.com/css?family=Abril+Fatface:400,100,100i…" at bounding box center [348, 76] width 228 height 99
drag, startPoint x: 273, startPoint y: 87, endPoint x: 292, endPoint y: 87, distance: 18.6
click at [292, 87] on tspan "294" at bounding box center [283, 85] width 22 height 17
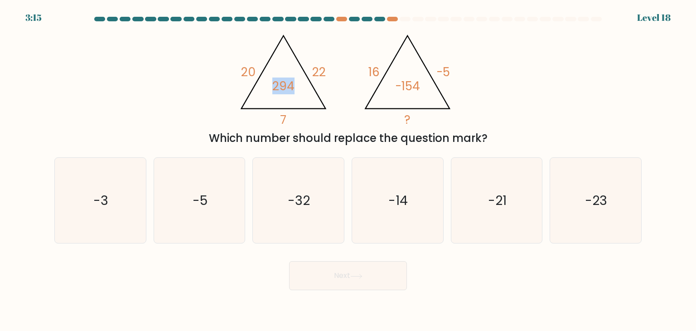
click at [304, 96] on icon "@import url('https://fonts.googleapis.com/css?family=Abril+Fatface:400,100,100i…" at bounding box center [348, 76] width 228 height 99
drag, startPoint x: 270, startPoint y: 87, endPoint x: 275, endPoint y: 87, distance: 5.4
click at [275, 87] on icon "@import url('https://fonts.googleapis.com/css?family=Abril+Fatface:400,100,100i…" at bounding box center [348, 76] width 228 height 99
click at [275, 87] on tspan "294" at bounding box center [283, 85] width 22 height 17
click at [287, 91] on tspan "294" at bounding box center [283, 85] width 22 height 17
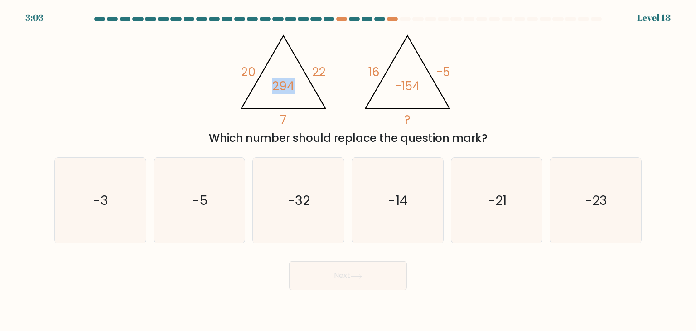
click at [288, 90] on tspan "294" at bounding box center [283, 85] width 22 height 17
click at [321, 88] on icon "@import url('https://fonts.googleapis.com/css?family=Abril+Fatface:400,100,100i…" at bounding box center [348, 76] width 228 height 99
drag, startPoint x: 246, startPoint y: 71, endPoint x: 267, endPoint y: 68, distance: 21.1
click at [267, 68] on icon "@import url('https://fonts.googleapis.com/css?family=Abril+Fatface:400,100,100i…" at bounding box center [348, 76] width 228 height 99
click at [278, 67] on icon "@import url('https://fonts.googleapis.com/css?family=Abril+Fatface:400,100,100i…" at bounding box center [348, 76] width 228 height 99
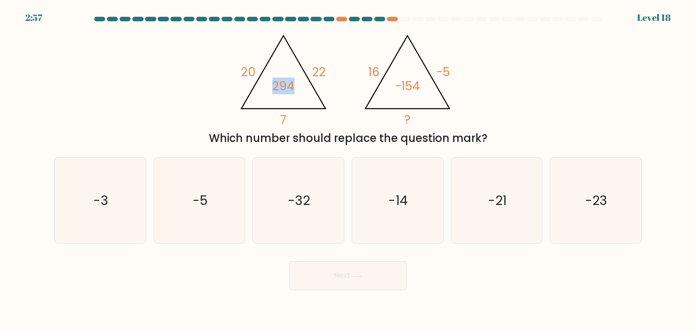
drag, startPoint x: 272, startPoint y: 87, endPoint x: 301, endPoint y: 81, distance: 29.2
click at [301, 81] on icon "@import url('https://fonts.googleapis.com/css?family=Abril+Fatface:400,100,100i…" at bounding box center [348, 76] width 228 height 99
click at [308, 86] on icon "@import url('https://fonts.googleapis.com/css?family=Abril+Fatface:400,100,100i…" at bounding box center [348, 76] width 228 height 99
click at [293, 85] on tspan "294" at bounding box center [283, 85] width 22 height 17
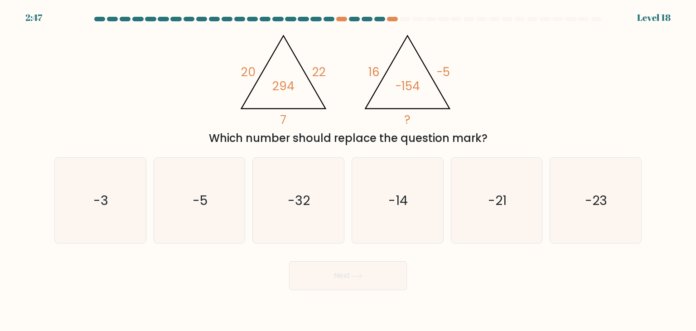
click at [314, 87] on icon "@import url('https://fonts.googleapis.com/css?family=Abril+Fatface:400,100,100i…" at bounding box center [348, 76] width 228 height 99
drag, startPoint x: 394, startPoint y: 86, endPoint x: 414, endPoint y: 85, distance: 20.0
click at [414, 85] on icon "@import url('https://fonts.googleapis.com/css?family=Abril+Fatface:400,100,100i…" at bounding box center [348, 76] width 228 height 99
click at [439, 73] on tspan "-5" at bounding box center [443, 71] width 14 height 17
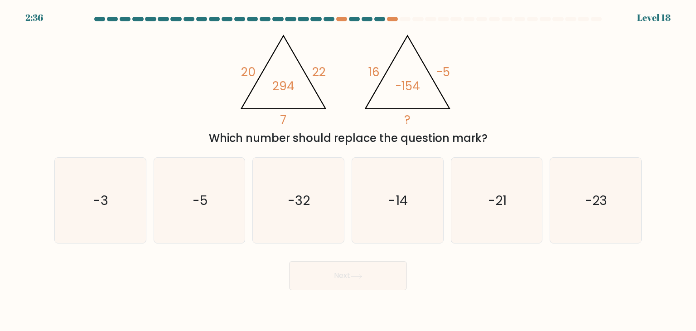
click at [375, 69] on tspan "16" at bounding box center [373, 71] width 11 height 17
click at [455, 68] on icon "@import url('https://fonts.googleapis.com/css?family=Abril+Fatface:400,100,100i…" at bounding box center [348, 76] width 228 height 99
drag, startPoint x: 396, startPoint y: 83, endPoint x: 417, endPoint y: 82, distance: 21.3
click at [417, 82] on tspan "-154" at bounding box center [407, 85] width 25 height 17
click at [405, 94] on tspan "-154" at bounding box center [407, 85] width 25 height 17
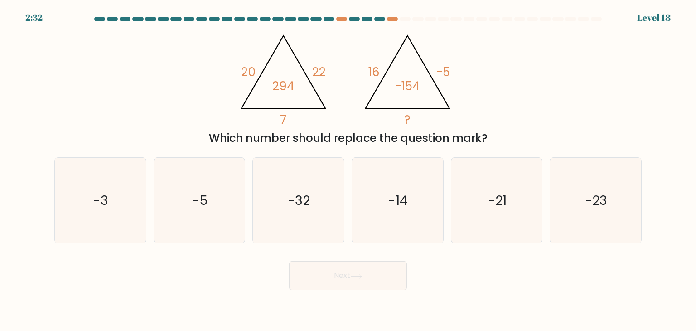
click at [406, 106] on icon "@import url('https://fonts.googleapis.com/css?family=Abril+Fatface:400,100,100i…" at bounding box center [348, 76] width 228 height 99
click at [431, 106] on icon "@import url('https://fonts.googleapis.com/css?family=Abril+Fatface:400,100,100i…" at bounding box center [348, 76] width 228 height 99
click at [387, 188] on icon "-14" at bounding box center [397, 200] width 85 height 85
click at [348, 170] on input "d. -14" at bounding box center [348, 167] width 0 height 5
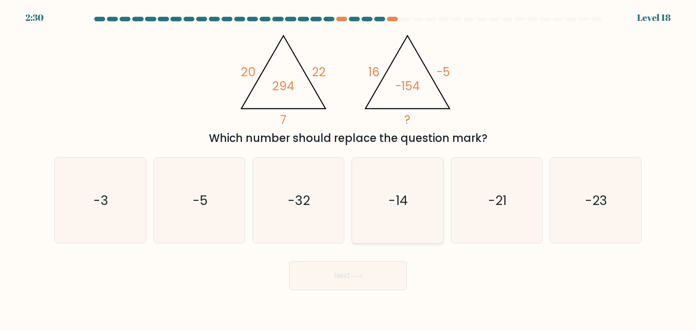
radio input "true"
click at [379, 269] on button "Next" at bounding box center [348, 275] width 118 height 29
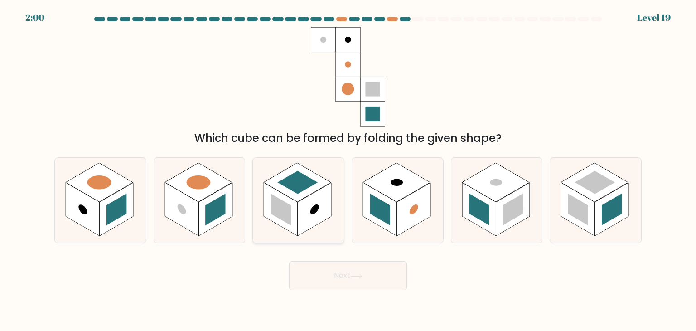
click at [293, 196] on rect at bounding box center [298, 182] width 68 height 39
click at [348, 170] on input "c." at bounding box center [348, 167] width 0 height 5
radio input "true"
click at [337, 274] on button "Next" at bounding box center [348, 275] width 118 height 29
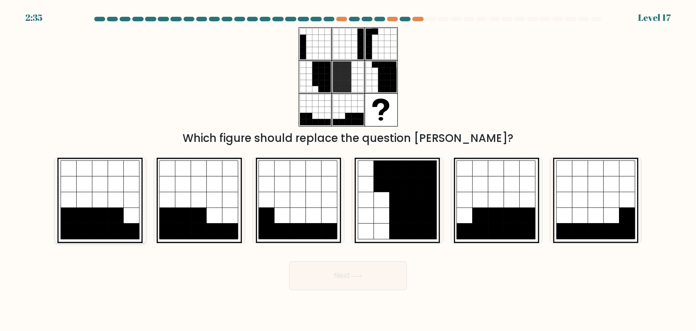
click at [130, 203] on icon at bounding box center [132, 200] width 16 height 16
click at [348, 170] on input "a." at bounding box center [348, 167] width 0 height 5
radio input "true"
click at [328, 273] on button "Next" at bounding box center [348, 275] width 118 height 29
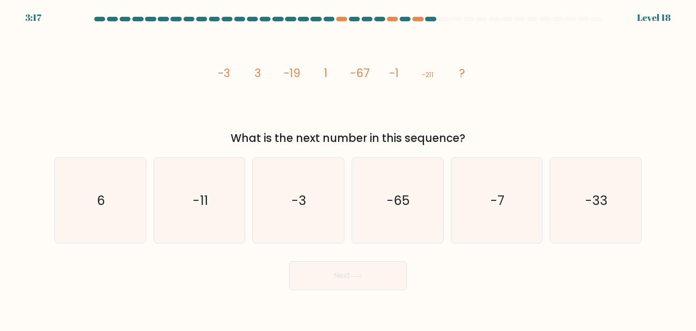
click at [228, 74] on tspan "-3" at bounding box center [224, 73] width 12 height 16
click at [229, 74] on tspan "-3" at bounding box center [224, 73] width 12 height 16
click at [224, 71] on tspan "-3" at bounding box center [224, 73] width 12 height 16
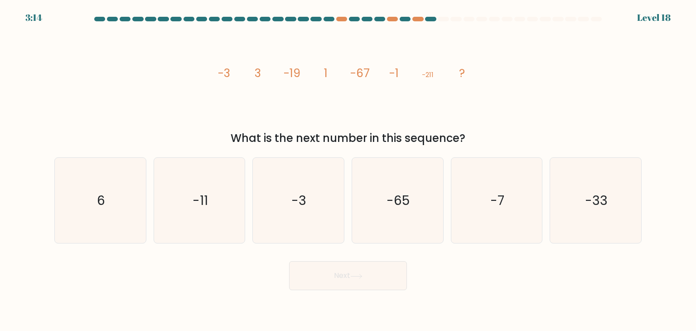
click at [290, 75] on tspan "-19" at bounding box center [292, 73] width 17 height 16
click at [321, 86] on icon "image/svg+xml -3 3 -19 1 -67 -1 -211 ?" at bounding box center [348, 76] width 272 height 99
click at [256, 77] on tspan "3" at bounding box center [258, 73] width 6 height 16
click at [324, 76] on tspan "1" at bounding box center [326, 73] width 4 height 16
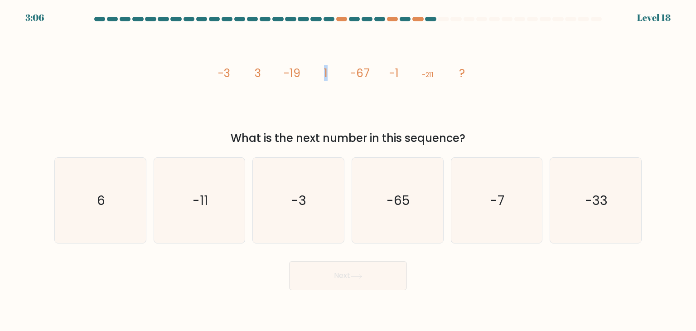
click at [324, 76] on tspan "1" at bounding box center [326, 73] width 4 height 16
click at [391, 75] on tspan "-1" at bounding box center [394, 73] width 10 height 16
drag, startPoint x: 302, startPoint y: 177, endPoint x: 333, endPoint y: 256, distance: 84.8
click at [303, 178] on icon "-3" at bounding box center [298, 200] width 85 height 85
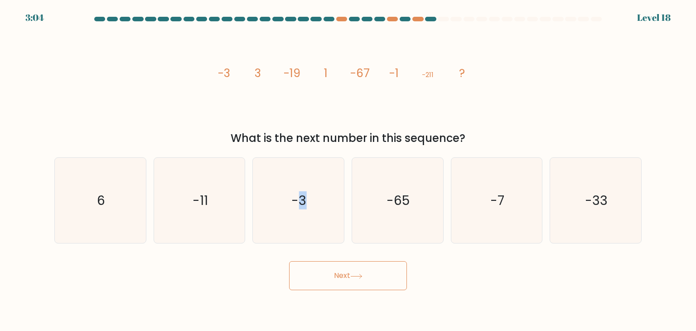
click at [341, 275] on button "Next" at bounding box center [348, 275] width 118 height 29
click at [297, 235] on icon "-3" at bounding box center [298, 200] width 85 height 85
click at [348, 170] on input "c. -3" at bounding box center [348, 167] width 0 height 5
radio input "true"
click at [323, 278] on button "Next" at bounding box center [348, 275] width 118 height 29
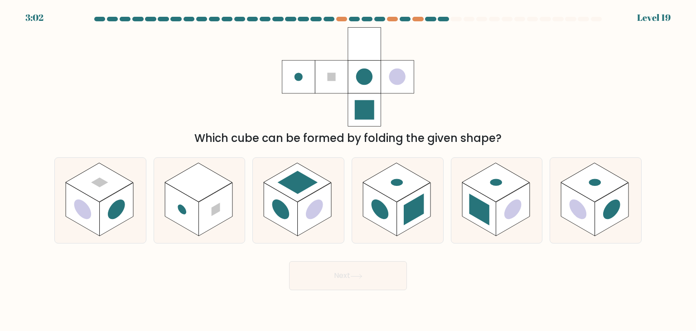
click at [426, 119] on div "Which cube can be formed by folding the given shape?" at bounding box center [348, 86] width 598 height 119
click at [417, 188] on rect at bounding box center [397, 182] width 68 height 39
click at [348, 170] on input "d." at bounding box center [348, 167] width 0 height 5
radio input "true"
click at [589, 197] on rect at bounding box center [595, 182] width 68 height 39
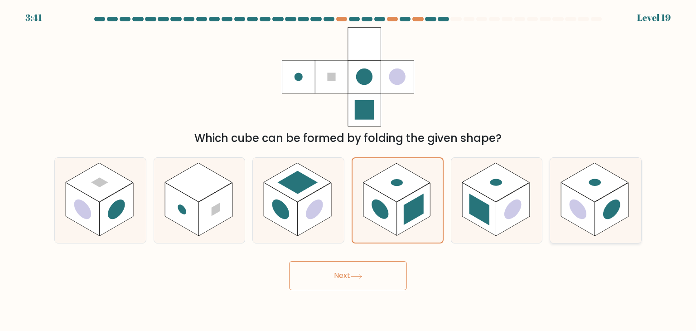
click at [348, 170] on input "f." at bounding box center [348, 167] width 0 height 5
radio input "true"
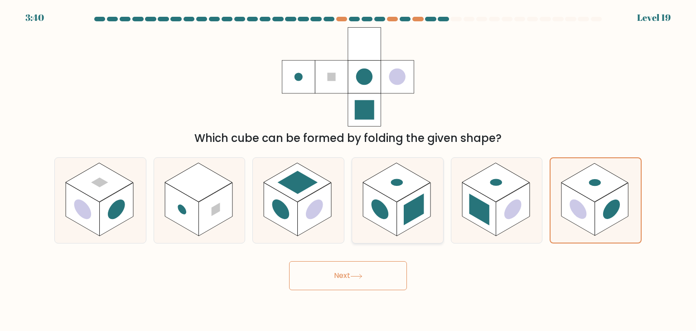
click at [386, 184] on rect at bounding box center [397, 182] width 68 height 39
click at [348, 170] on input "d." at bounding box center [348, 167] width 0 height 5
radio input "true"
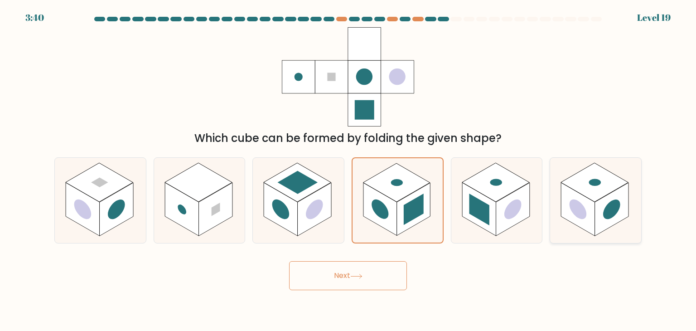
click at [597, 191] on rect at bounding box center [595, 182] width 68 height 39
click at [348, 170] on input "f." at bounding box center [348, 167] width 0 height 5
radio input "true"
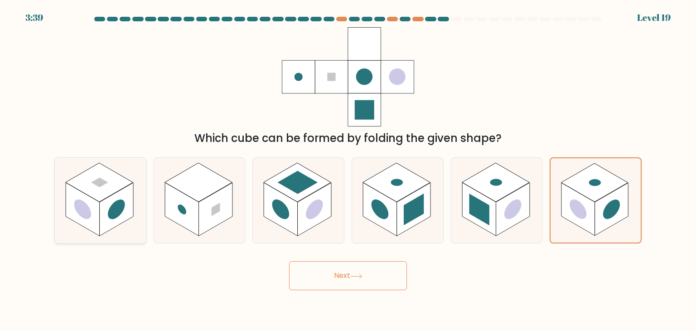
click at [130, 177] on icon at bounding box center [100, 200] width 91 height 85
click at [348, 170] on input "a." at bounding box center [348, 167] width 0 height 5
radio input "true"
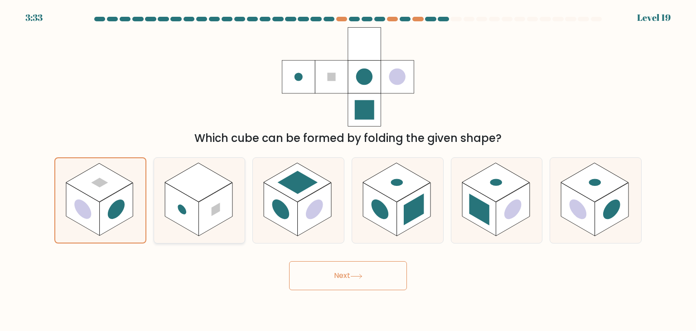
click at [236, 169] on icon at bounding box center [199, 200] width 91 height 85
click at [348, 169] on input "b." at bounding box center [348, 167] width 0 height 5
radio input "true"
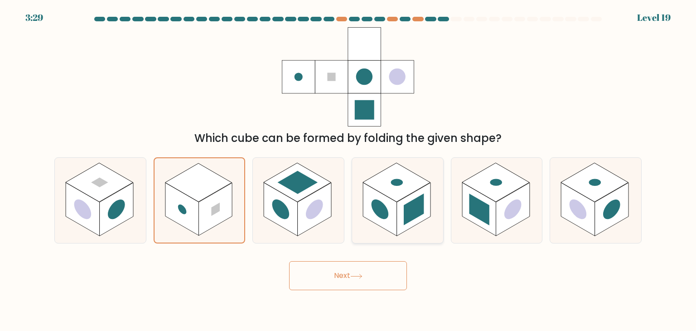
click at [380, 178] on rect at bounding box center [397, 182] width 68 height 39
click at [348, 170] on input "d." at bounding box center [348, 167] width 0 height 5
radio input "true"
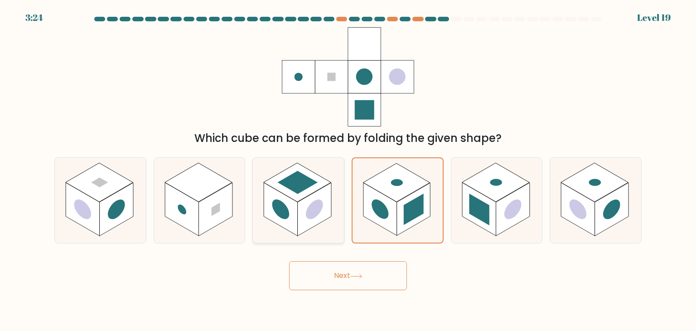
click at [299, 173] on rect at bounding box center [298, 182] width 40 height 23
click at [348, 170] on input "c." at bounding box center [348, 167] width 0 height 5
radio input "true"
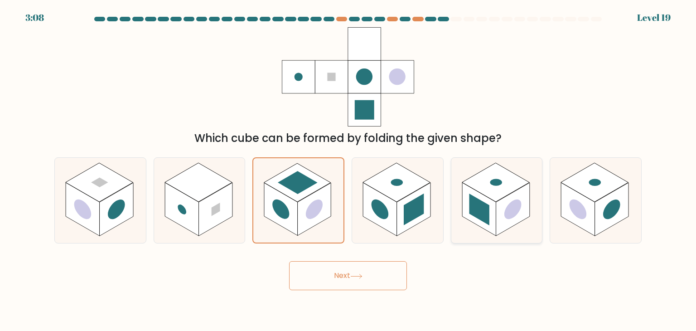
click at [514, 180] on rect at bounding box center [496, 182] width 68 height 39
click at [348, 170] on input "e." at bounding box center [348, 167] width 0 height 5
radio input "true"
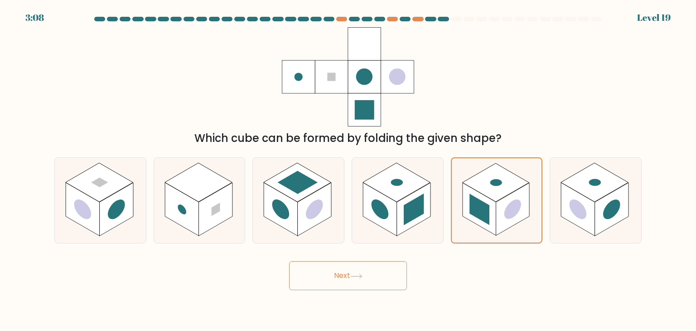
click at [386, 270] on button "Next" at bounding box center [348, 275] width 118 height 29
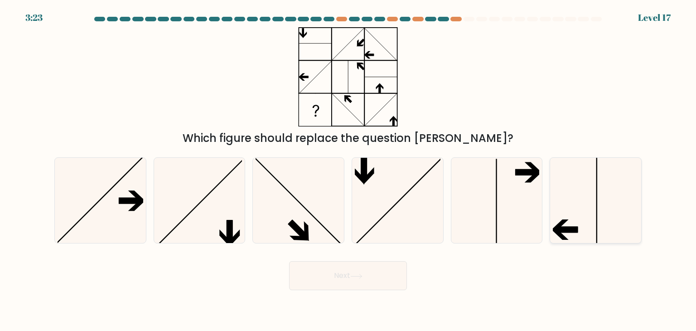
click at [571, 208] on icon at bounding box center [595, 200] width 85 height 85
click at [348, 170] on input "f." at bounding box center [348, 167] width 0 height 5
radio input "true"
click at [299, 272] on button "Next" at bounding box center [348, 275] width 118 height 29
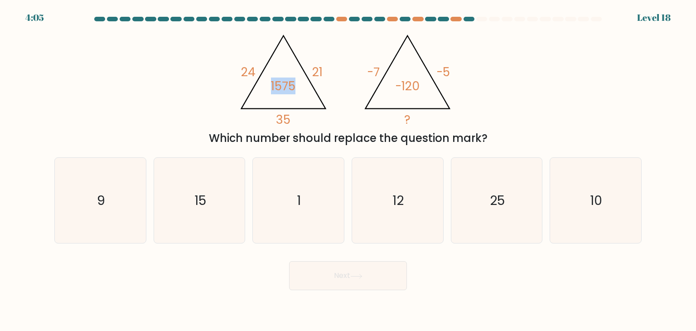
drag, startPoint x: 272, startPoint y: 89, endPoint x: 304, endPoint y: 91, distance: 32.7
click at [304, 91] on icon "@import url('https://fonts.googleapis.com/css?family=Abril+Fatface:400,100,100i…" at bounding box center [348, 76] width 228 height 99
click at [292, 117] on icon "@import url('https://fonts.googleapis.com/css?family=Abril+Fatface:400,100,100i…" at bounding box center [348, 76] width 228 height 99
click at [288, 117] on tspan "35" at bounding box center [283, 119] width 14 height 17
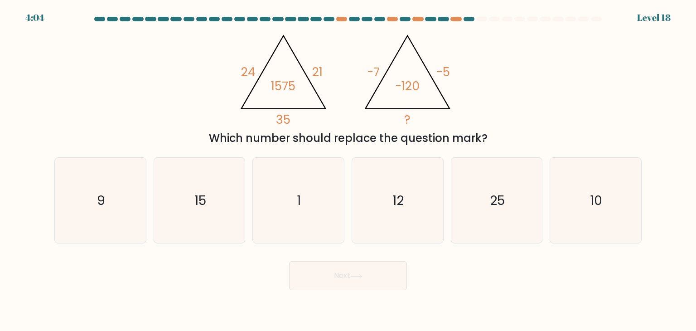
click at [288, 117] on tspan "35" at bounding box center [283, 119] width 14 height 17
click at [317, 109] on icon at bounding box center [283, 72] width 84 height 73
click at [287, 114] on tspan "35" at bounding box center [283, 119] width 14 height 17
click at [316, 106] on icon "@import url('https://fonts.googleapis.com/css?family=Abril+Fatface:400,100,100i…" at bounding box center [348, 76] width 228 height 99
click at [313, 103] on icon "@import url('https://fonts.googleapis.com/css?family=Abril+Fatface:400,100,100i…" at bounding box center [348, 76] width 228 height 99
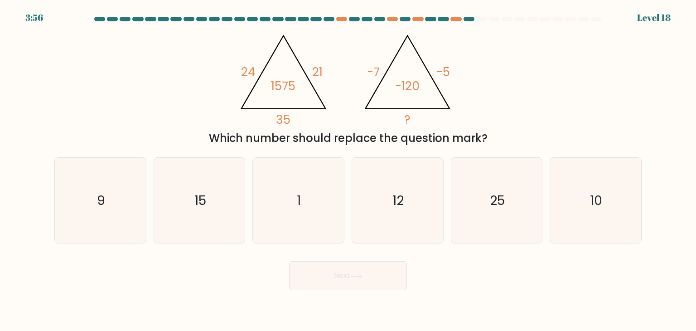
click at [313, 103] on icon "@import url('https://fonts.googleapis.com/css?family=Abril+Fatface:400,100,100i…" at bounding box center [348, 76] width 228 height 99
click at [328, 109] on icon "@import url('https://fonts.googleapis.com/css?family=Abril+Fatface:400,100,100i…" at bounding box center [348, 76] width 228 height 99
click at [291, 87] on tspan "1575" at bounding box center [283, 85] width 24 height 17
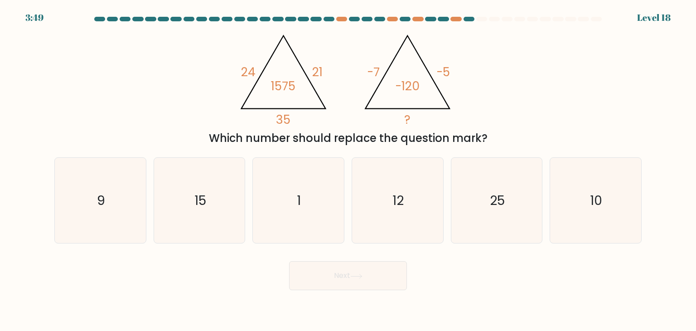
click at [303, 121] on icon "@import url('https://fonts.googleapis.com/css?family=Abril+Fatface:400,100,100i…" at bounding box center [348, 76] width 228 height 99
click at [285, 86] on tspan "1575" at bounding box center [283, 85] width 24 height 17
drag, startPoint x: 241, startPoint y: 67, endPoint x: 259, endPoint y: 65, distance: 17.8
click at [259, 64] on icon "@import url('https://fonts.googleapis.com/css?family=Abril+Fatface:400,100,100i…" at bounding box center [348, 76] width 228 height 99
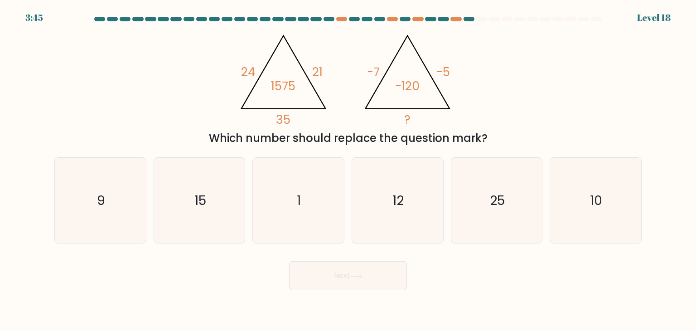
click at [281, 89] on tspan "1575" at bounding box center [283, 85] width 24 height 17
click at [280, 121] on tspan "35" at bounding box center [283, 119] width 14 height 17
click at [246, 75] on tspan "24" at bounding box center [248, 71] width 14 height 17
click at [330, 64] on icon "@import url('https://fonts.googleapis.com/css?family=Abril+Fatface:400,100,100i…" at bounding box center [348, 76] width 228 height 99
drag, startPoint x: 394, startPoint y: 87, endPoint x: 402, endPoint y: 87, distance: 8.2
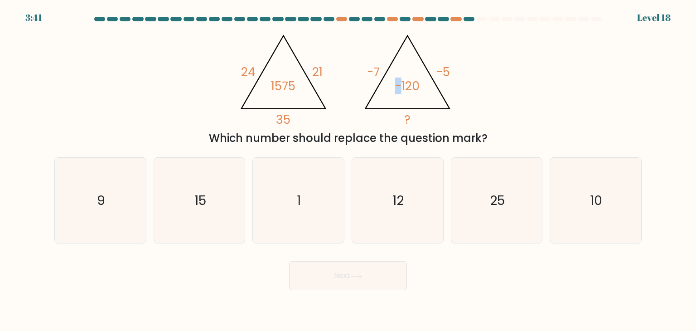
click at [403, 87] on icon "@import url('https://fonts.googleapis.com/css?family=Abril+Fatface:400,100,100i…" at bounding box center [348, 76] width 228 height 99
click at [364, 71] on icon "@import url('https://fonts.googleapis.com/css?family=Abril+Fatface:400,100,100i…" at bounding box center [348, 76] width 228 height 99
drag, startPoint x: 368, startPoint y: 71, endPoint x: 397, endPoint y: 69, distance: 28.6
click at [391, 71] on icon "@import url('https://fonts.googleapis.com/css?family=Abril+Fatface:400,100,100i…" at bounding box center [348, 76] width 228 height 99
click at [442, 68] on tspan "-5" at bounding box center [443, 71] width 14 height 17
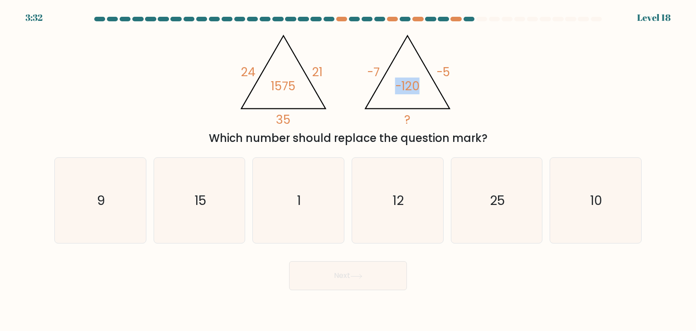
drag, startPoint x: 396, startPoint y: 85, endPoint x: 416, endPoint y: 87, distance: 20.0
click at [416, 87] on tspan "-120" at bounding box center [407, 85] width 24 height 17
click at [579, 206] on icon "10" at bounding box center [595, 200] width 85 height 85
click at [348, 170] on input "f. 10" at bounding box center [348, 167] width 0 height 5
radio input "true"
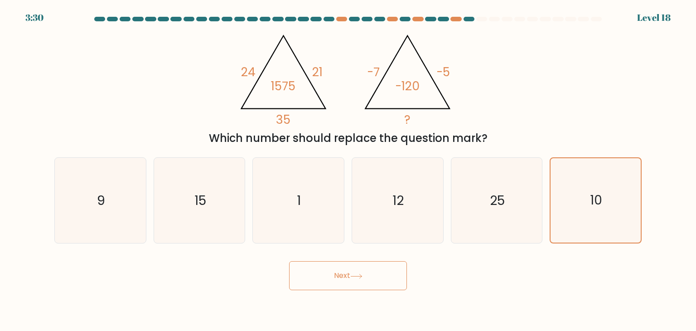
click at [357, 272] on button "Next" at bounding box center [348, 275] width 118 height 29
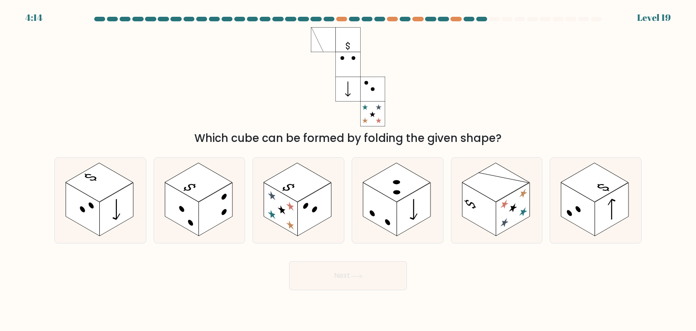
click at [319, 39] on rect at bounding box center [323, 39] width 25 height 25
click at [515, 180] on rect at bounding box center [496, 182] width 68 height 39
click at [348, 170] on input "e." at bounding box center [348, 167] width 0 height 5
radio input "true"
click at [379, 274] on button "Next" at bounding box center [348, 275] width 118 height 29
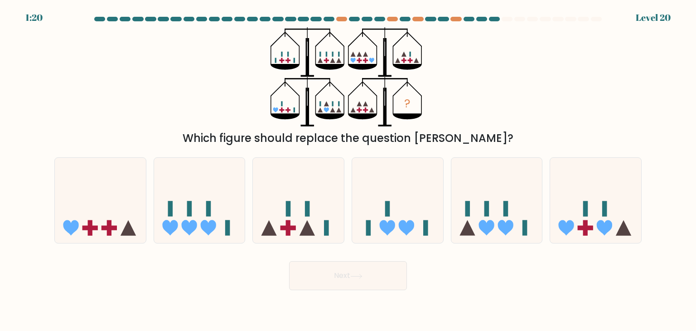
click at [290, 113] on icon at bounding box center [284, 116] width 29 height 6
click at [136, 185] on icon at bounding box center [100, 200] width 91 height 75
click at [348, 170] on input "a." at bounding box center [348, 167] width 0 height 5
radio input "true"
click at [384, 270] on button "Next" at bounding box center [348, 275] width 118 height 29
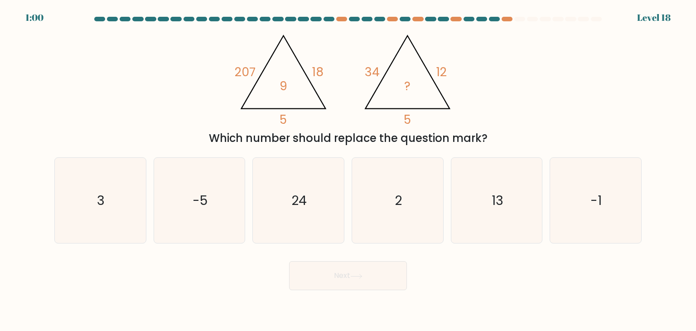
click at [282, 80] on tspan "9" at bounding box center [284, 85] width 8 height 17
click at [323, 69] on tspan "18" at bounding box center [317, 71] width 11 height 17
click at [407, 121] on tspan "5" at bounding box center [407, 119] width 7 height 17
drag, startPoint x: 407, startPoint y: 121, endPoint x: 415, endPoint y: 111, distance: 12.2
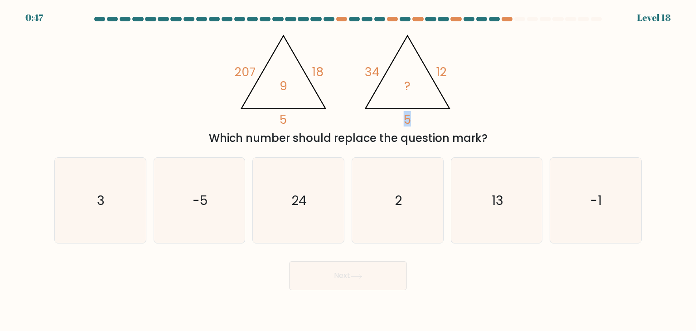
click at [407, 121] on tspan "5" at bounding box center [407, 119] width 7 height 17
click at [444, 75] on tspan "12" at bounding box center [441, 71] width 10 height 17
click at [361, 69] on icon "@import url('https://fonts.googleapis.com/css?family=Abril+Fatface:400,100,100i…" at bounding box center [348, 76] width 228 height 99
click at [362, 69] on icon "@import url('https://fonts.googleapis.com/css?family=Abril+Fatface:400,100,100i…" at bounding box center [348, 76] width 228 height 99
click at [367, 70] on tspan "34" at bounding box center [372, 71] width 15 height 17
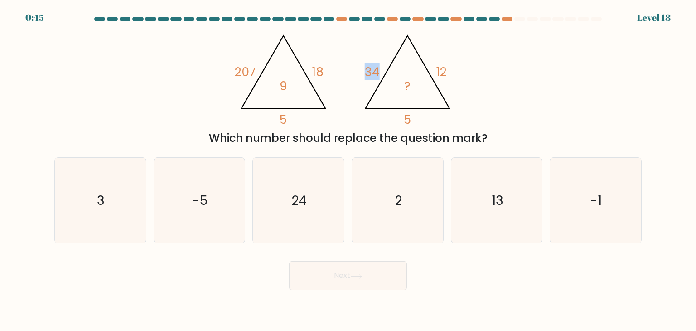
click at [367, 70] on tspan "34" at bounding box center [372, 71] width 15 height 17
click at [401, 83] on icon "@import url('https://fonts.googleapis.com/css?family=Abril+Fatface:400,100,100i…" at bounding box center [348, 76] width 228 height 99
click at [396, 210] on icon "2" at bounding box center [397, 200] width 85 height 85
click at [348, 170] on input "d. 2" at bounding box center [348, 167] width 0 height 5
radio input "true"
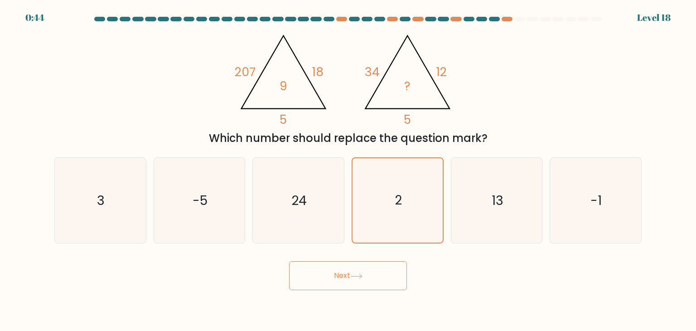
click at [375, 280] on button "Next" at bounding box center [348, 275] width 118 height 29
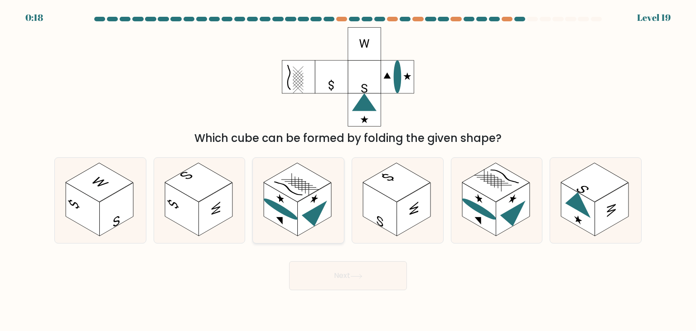
click at [319, 187] on rect at bounding box center [298, 182] width 68 height 39
click at [348, 170] on input "c." at bounding box center [348, 167] width 0 height 5
radio input "true"
drag, startPoint x: 362, startPoint y: 275, endPoint x: 361, endPoint y: 270, distance: 5.2
click at [359, 270] on button "Next" at bounding box center [348, 275] width 118 height 29
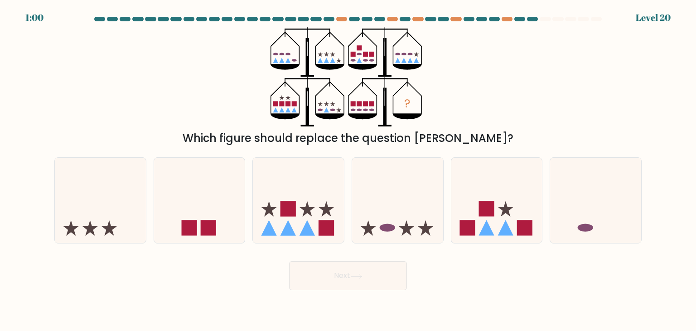
click at [285, 57] on icon "?" at bounding box center [347, 76] width 155 height 99
click at [321, 59] on icon "?" at bounding box center [347, 76] width 155 height 99
click at [431, 84] on div "? Which figure should replace the question mark?" at bounding box center [348, 86] width 598 height 119
click at [409, 105] on tspan "?" at bounding box center [407, 103] width 6 height 16
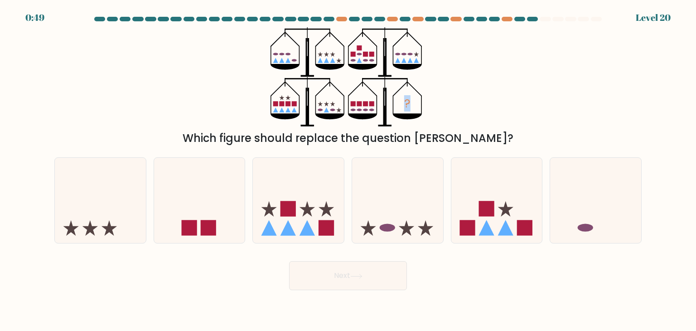
click at [391, 103] on icon "?" at bounding box center [347, 76] width 155 height 99
click at [366, 108] on icon "?" at bounding box center [347, 76] width 155 height 99
click at [467, 207] on icon at bounding box center [496, 200] width 91 height 75
click at [348, 170] on input "e." at bounding box center [348, 167] width 0 height 5
radio input "true"
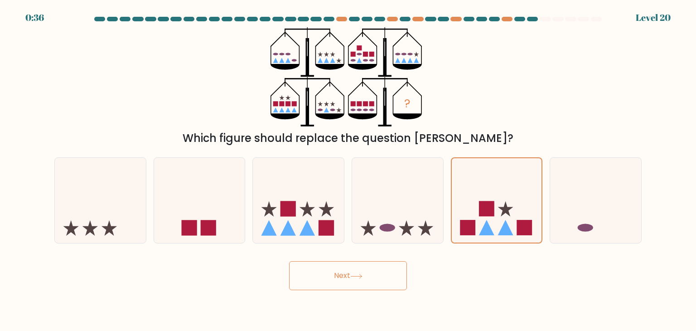
click at [379, 285] on button "Next" at bounding box center [348, 275] width 118 height 29
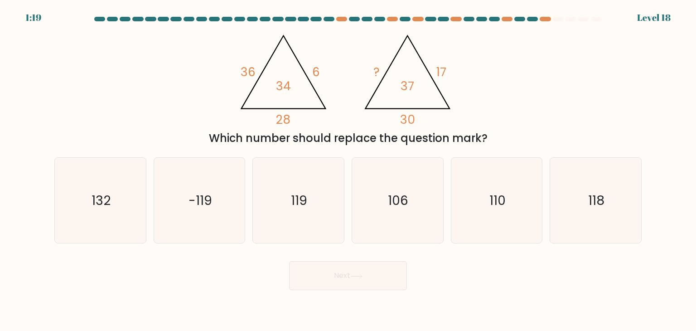
click at [246, 69] on tspan "36" at bounding box center [248, 71] width 15 height 17
click at [420, 24] on div at bounding box center [348, 21] width 598 height 8
drag, startPoint x: 246, startPoint y: 71, endPoint x: 255, endPoint y: 69, distance: 8.5
click at [255, 69] on tspan "36" at bounding box center [248, 71] width 15 height 17
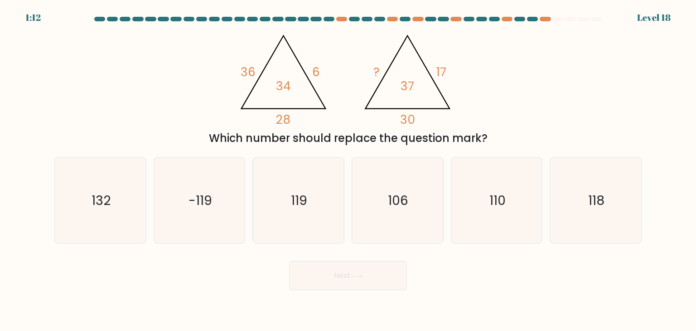
click at [283, 86] on tspan "34" at bounding box center [283, 85] width 15 height 17
click at [288, 87] on tspan "34" at bounding box center [283, 85] width 15 height 17
drag, startPoint x: 249, startPoint y: 74, endPoint x: 254, endPoint y: 73, distance: 5.6
click at [251, 73] on tspan "36" at bounding box center [248, 71] width 15 height 17
click at [301, 98] on icon "@import url('https://fonts.googleapis.com/css?family=Abril+Fatface:400,100,100i…" at bounding box center [348, 76] width 228 height 99
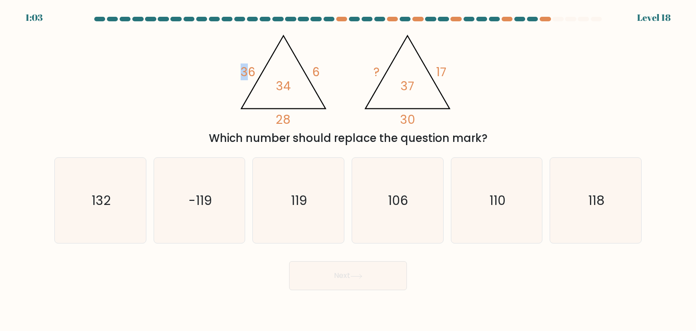
click at [246, 72] on tspan "36" at bounding box center [248, 71] width 15 height 17
click at [312, 86] on icon at bounding box center [283, 72] width 84 height 73
drag, startPoint x: 319, startPoint y: 223, endPoint x: 341, endPoint y: 253, distance: 37.0
click at [319, 223] on icon "119" at bounding box center [298, 200] width 85 height 85
click at [348, 170] on input "c. 119" at bounding box center [348, 167] width 0 height 5
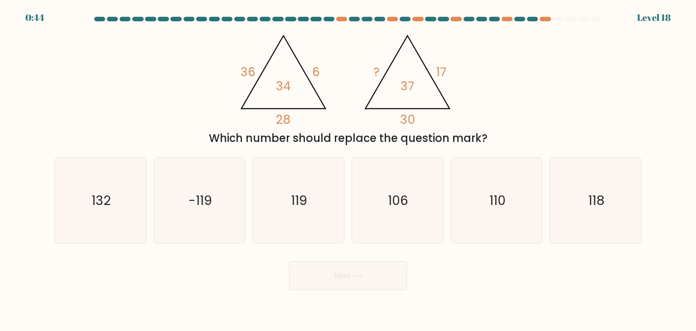
radio input "true"
click at [352, 271] on button "Next" at bounding box center [348, 275] width 118 height 29
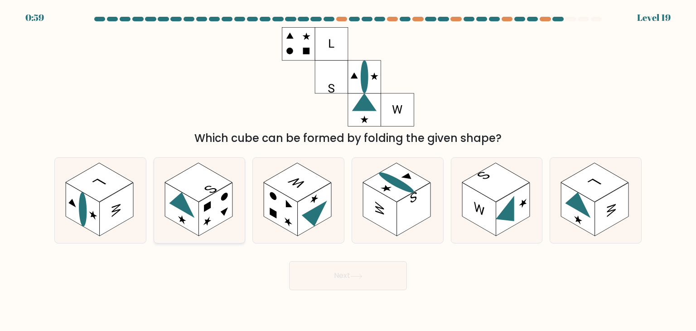
click at [193, 217] on rect at bounding box center [182, 209] width 34 height 53
click at [348, 170] on input "b." at bounding box center [348, 167] width 0 height 5
radio input "true"
click at [349, 285] on button "Next" at bounding box center [348, 275] width 118 height 29
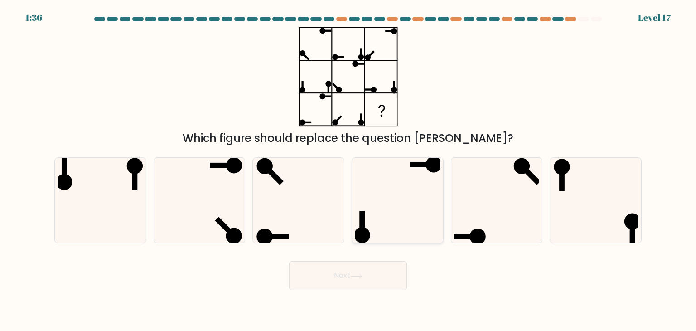
click at [399, 188] on icon at bounding box center [397, 200] width 85 height 85
click at [348, 170] on input "d." at bounding box center [348, 167] width 0 height 5
radio input "true"
click at [359, 276] on icon at bounding box center [356, 276] width 12 height 5
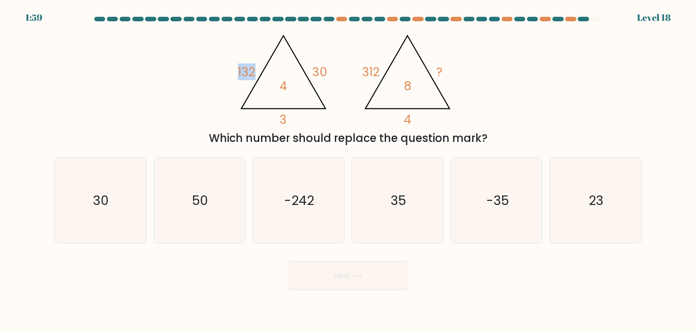
drag, startPoint x: 238, startPoint y: 72, endPoint x: 255, endPoint y: 71, distance: 17.2
click at [255, 71] on tspan "132" at bounding box center [247, 71] width 18 height 17
click at [284, 84] on tspan "4" at bounding box center [284, 85] width 8 height 17
click at [283, 84] on tspan "4" at bounding box center [284, 85] width 8 height 17
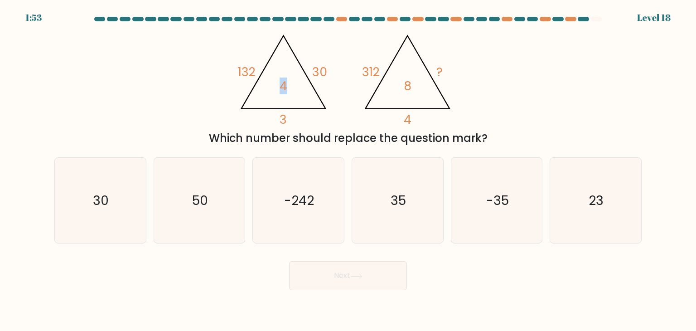
click at [283, 84] on tspan "4" at bounding box center [284, 85] width 8 height 17
click at [244, 68] on tspan "132" at bounding box center [247, 71] width 18 height 17
click at [286, 92] on tspan "4" at bounding box center [284, 85] width 8 height 17
click at [317, 69] on tspan "30" at bounding box center [319, 71] width 15 height 17
drag, startPoint x: 288, startPoint y: 130, endPoint x: 287, endPoint y: 118, distance: 12.3
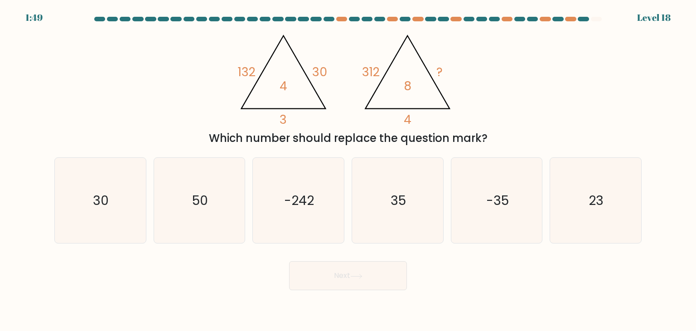
click at [287, 125] on div "@import url('https://fonts.googleapis.com/css?family=Abril+Fatface:400,100,100i…" at bounding box center [348, 86] width 598 height 119
click at [238, 72] on tspan "132" at bounding box center [247, 71] width 18 height 17
click at [242, 72] on tspan "132" at bounding box center [247, 71] width 18 height 17
drag, startPoint x: 360, startPoint y: 74, endPoint x: 377, endPoint y: 76, distance: 17.3
click at [377, 76] on icon "@import url('https://fonts.googleapis.com/css?family=Abril+Fatface:400,100,100i…" at bounding box center [348, 76] width 228 height 99
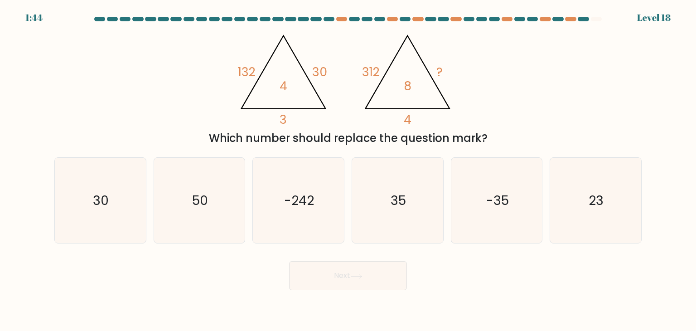
click at [408, 86] on tspan "8" at bounding box center [408, 85] width 8 height 17
click at [386, 167] on icon "35" at bounding box center [397, 200] width 85 height 85
click at [348, 167] on input "d. 35" at bounding box center [348, 167] width 0 height 5
radio input "true"
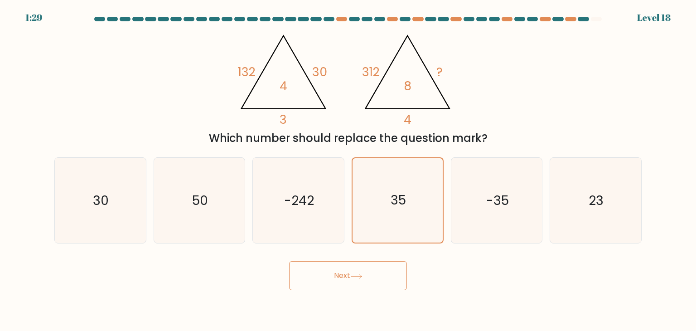
click at [364, 280] on button "Next" at bounding box center [348, 275] width 118 height 29
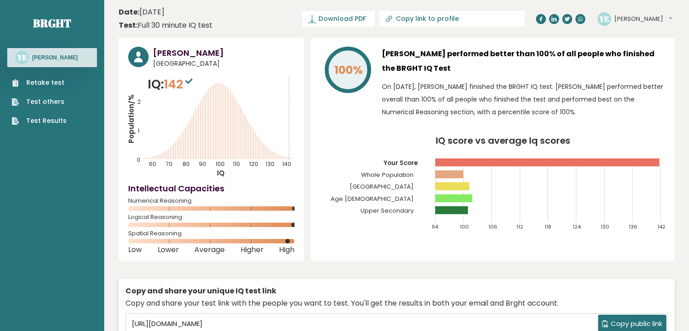
click at [471, 88] on p "On September 10, 2025, Yusuf Emam finished the BRGHT IQ test. Yusuf performed b…" at bounding box center [523, 99] width 283 height 38
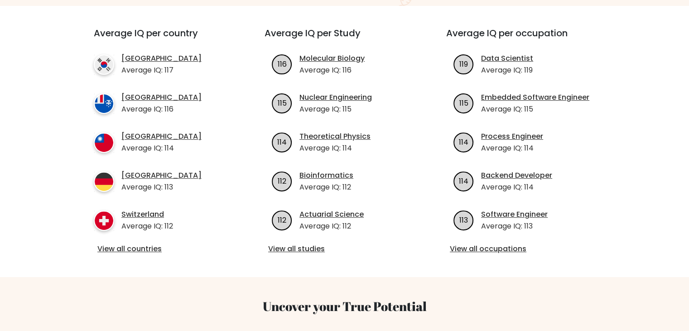
scroll to position [326, 0]
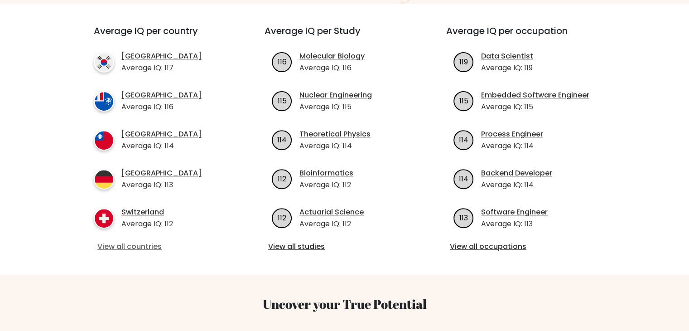
click at [145, 241] on link "View all countries" at bounding box center [162, 246] width 131 height 11
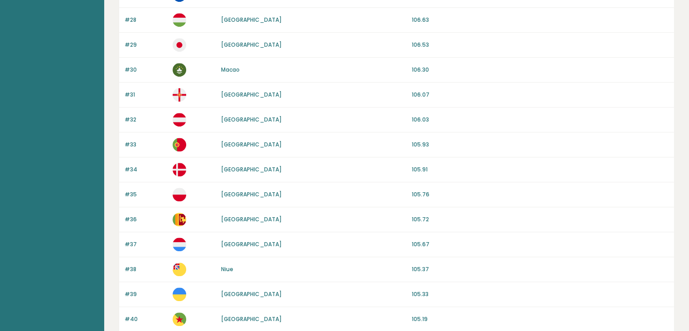
scroll to position [855, 0]
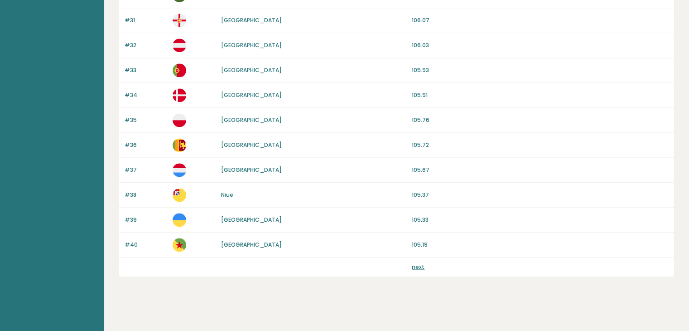
click at [416, 263] on link "next" at bounding box center [418, 267] width 13 height 8
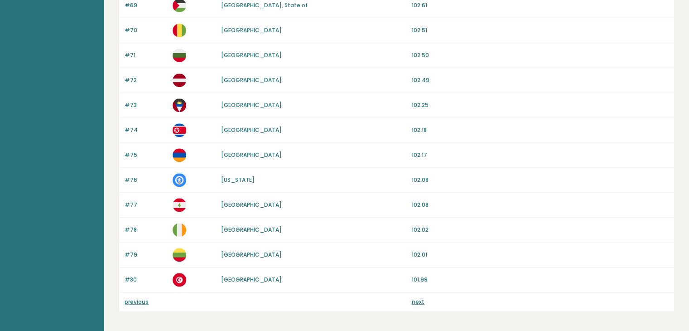
scroll to position [855, 0]
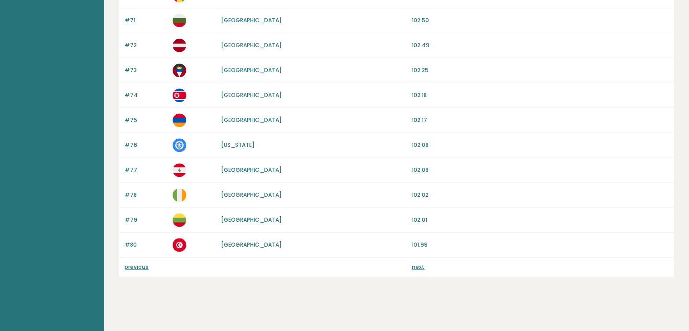
click at [418, 265] on link "next" at bounding box center [418, 267] width 13 height 8
click at [419, 265] on link "next" at bounding box center [418, 267] width 13 height 8
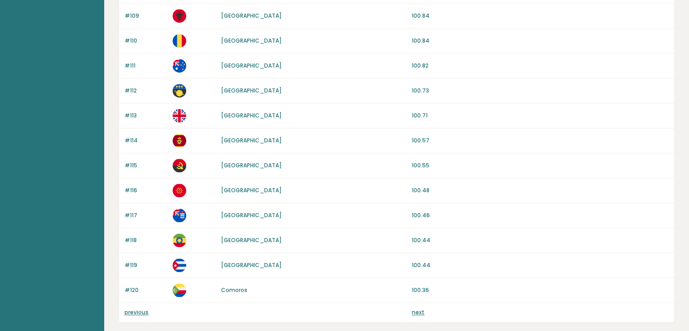
scroll to position [855, 0]
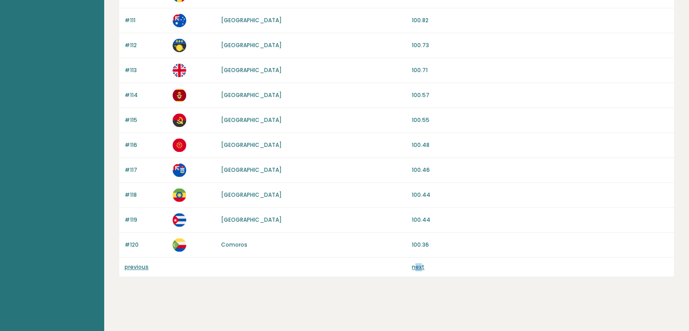
drag, startPoint x: 420, startPoint y: 255, endPoint x: 415, endPoint y: 274, distance: 19.8
click at [413, 266] on link "next" at bounding box center [418, 267] width 13 height 8
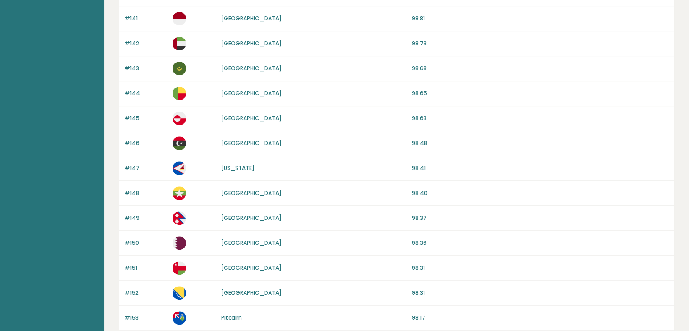
scroll to position [831, 0]
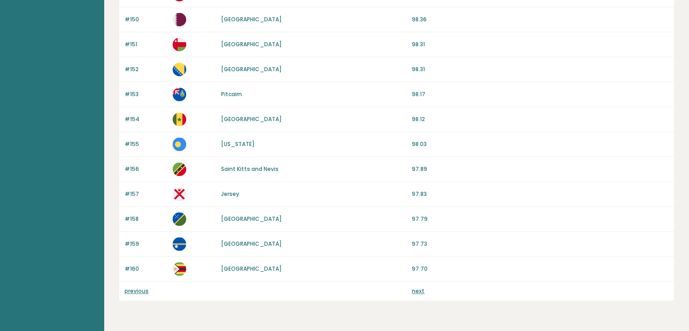
click at [419, 287] on link "next" at bounding box center [418, 291] width 13 height 8
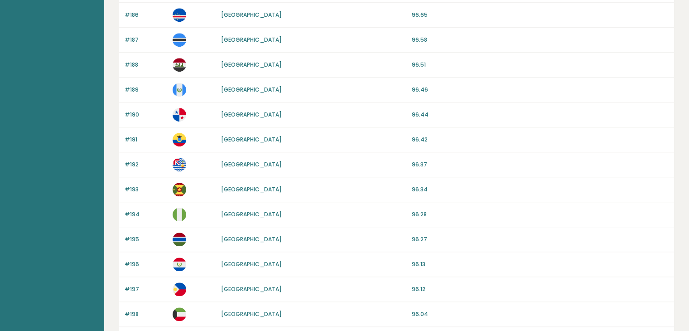
scroll to position [855, 0]
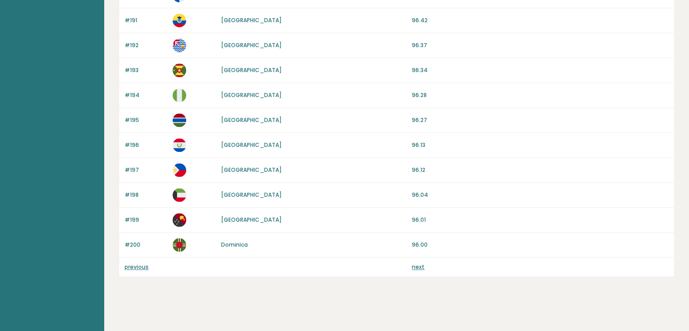
click at [417, 263] on link "next" at bounding box center [418, 267] width 13 height 8
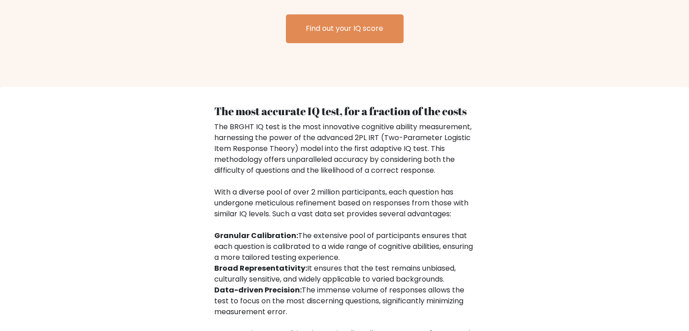
scroll to position [1289, 0]
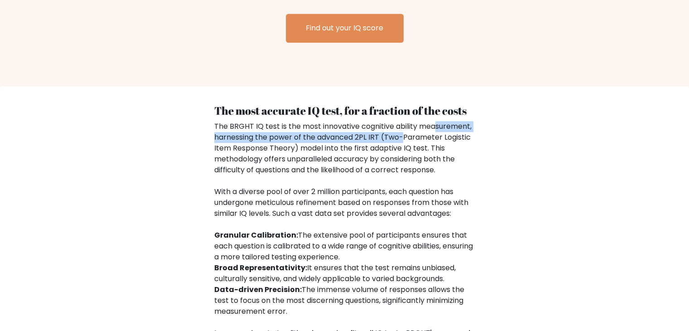
drag, startPoint x: 436, startPoint y: 118, endPoint x: 406, endPoint y: 126, distance: 31.0
click at [406, 126] on div "The BRGHT IQ test is the most innovative cognitive ability measurement, harness…" at bounding box center [344, 246] width 261 height 250
click at [406, 127] on div "The BRGHT IQ test is the most innovative cognitive ability measurement, harness…" at bounding box center [344, 246] width 261 height 250
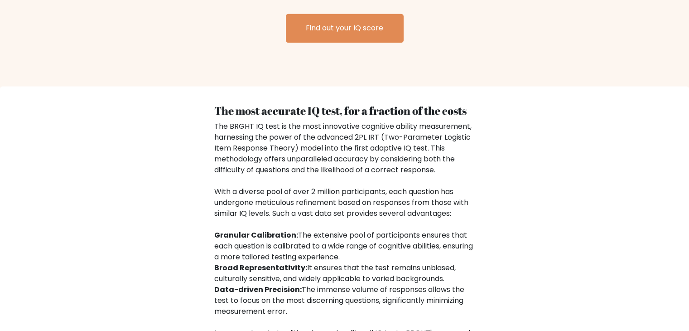
click at [430, 125] on div "The BRGHT IQ test is the most innovative cognitive ability measurement, harness…" at bounding box center [344, 246] width 261 height 250
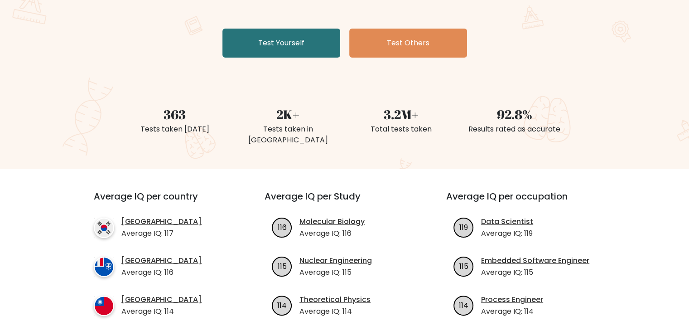
scroll to position [0, 0]
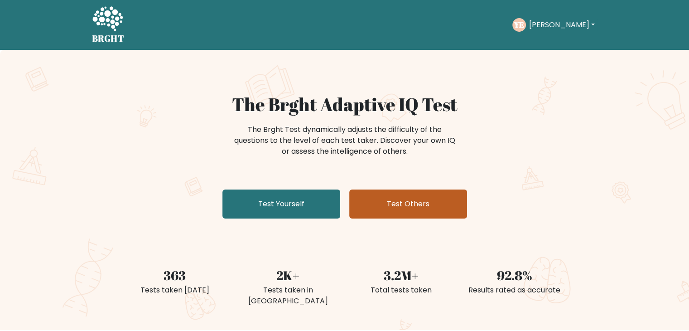
click at [417, 200] on link "Test Others" at bounding box center [408, 203] width 118 height 29
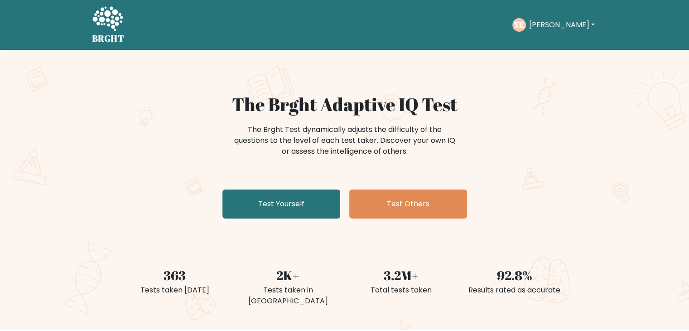
click at [544, 20] on button "[PERSON_NAME]" at bounding box center [561, 25] width 71 height 12
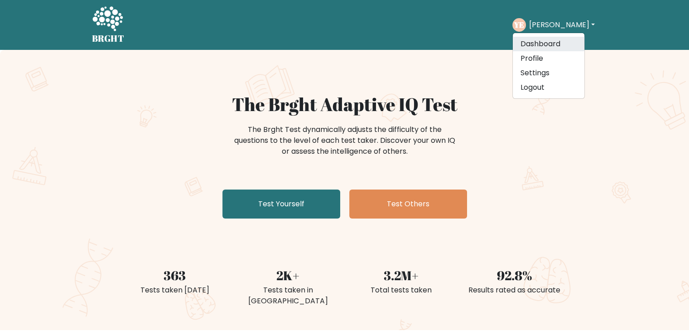
click at [543, 39] on link "Dashboard" at bounding box center [549, 44] width 72 height 14
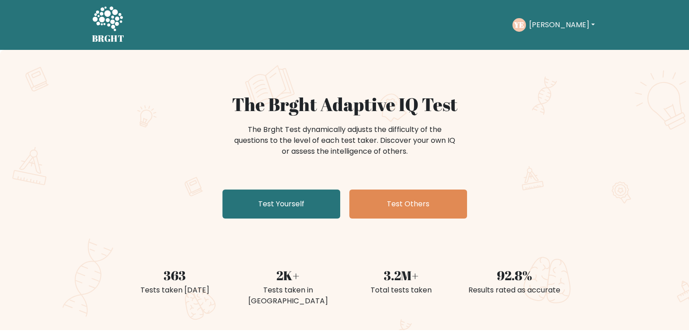
click at [540, 18] on div "YE Yusuf Dashboard Profile Settings Logout" at bounding box center [554, 24] width 85 height 21
click at [540, 20] on button "[PERSON_NAME]" at bounding box center [561, 25] width 71 height 12
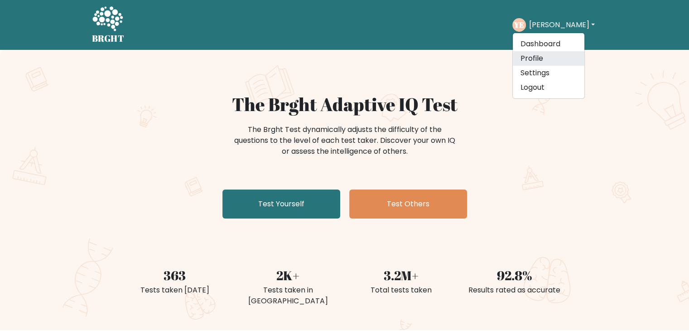
click at [545, 62] on link "Profile" at bounding box center [549, 58] width 72 height 14
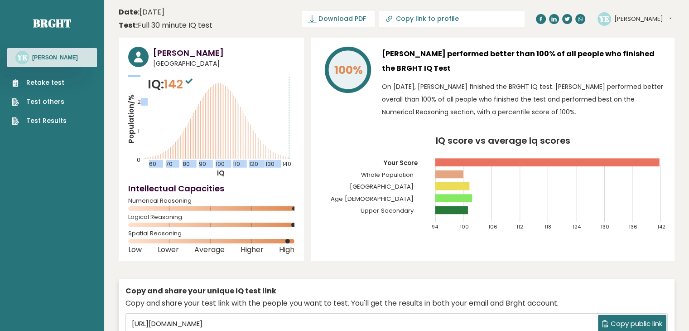
drag, startPoint x: 140, startPoint y: 105, endPoint x: 141, endPoint y: 98, distance: 7.3
click at [140, 98] on icon "Population/% IQ 0 1 2 60 70 80 90 100 110 120 130 140" at bounding box center [211, 126] width 166 height 102
click at [246, 137] on icon "Population/% IQ 0 1 2 60 70 80 90 100 110 120 130 140" at bounding box center [211, 126] width 166 height 102
drag, startPoint x: 280, startPoint y: 160, endPoint x: 289, endPoint y: 159, distance: 8.6
click at [289, 159] on icon "Population/% IQ 0 1 2 60 70 80 90 100 110 120 130 140" at bounding box center [211, 126] width 166 height 102
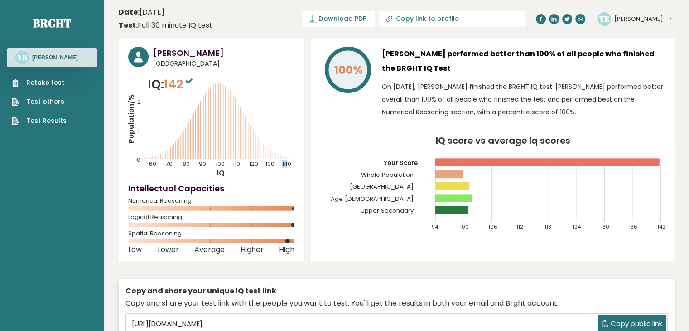
click at [289, 159] on icon "Population/% IQ 0 1 2 60 70 80 90 100 110 120 130 140" at bounding box center [211, 126] width 166 height 102
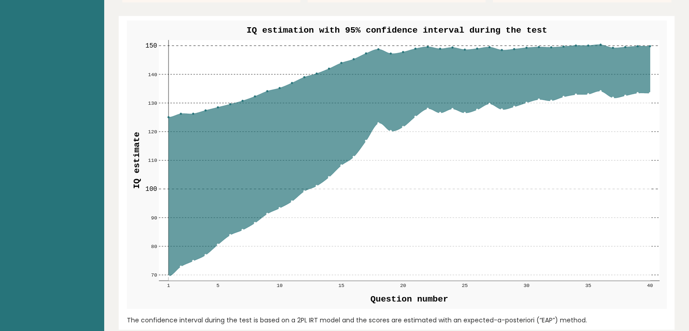
scroll to position [1045, 0]
click at [375, 29] on text "IQ estimation with 95% confidence interval during the test" at bounding box center [396, 31] width 300 height 10
click at [412, 30] on text "IQ estimation with 95% confidence interval during the test" at bounding box center [396, 31] width 300 height 10
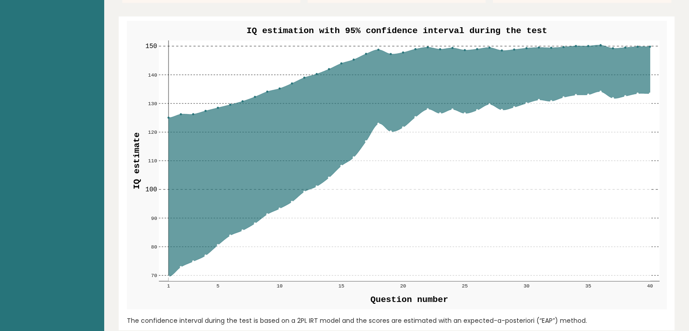
click at [478, 28] on text "IQ estimation with 95% confidence interval during the test" at bounding box center [396, 31] width 300 height 10
click at [168, 115] on icon at bounding box center [168, 160] width 0 height 241
click at [169, 117] on icon at bounding box center [409, 160] width 482 height 231
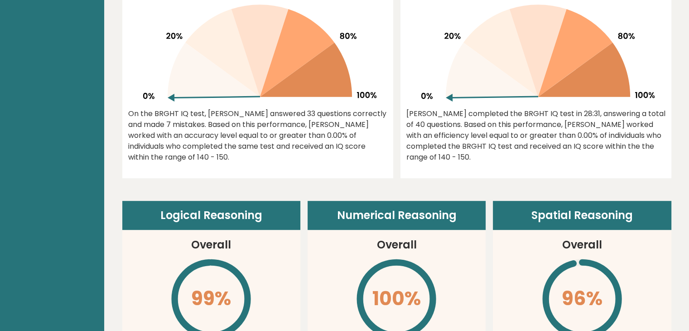
scroll to position [0, 0]
